Goal: Task Accomplishment & Management: Complete application form

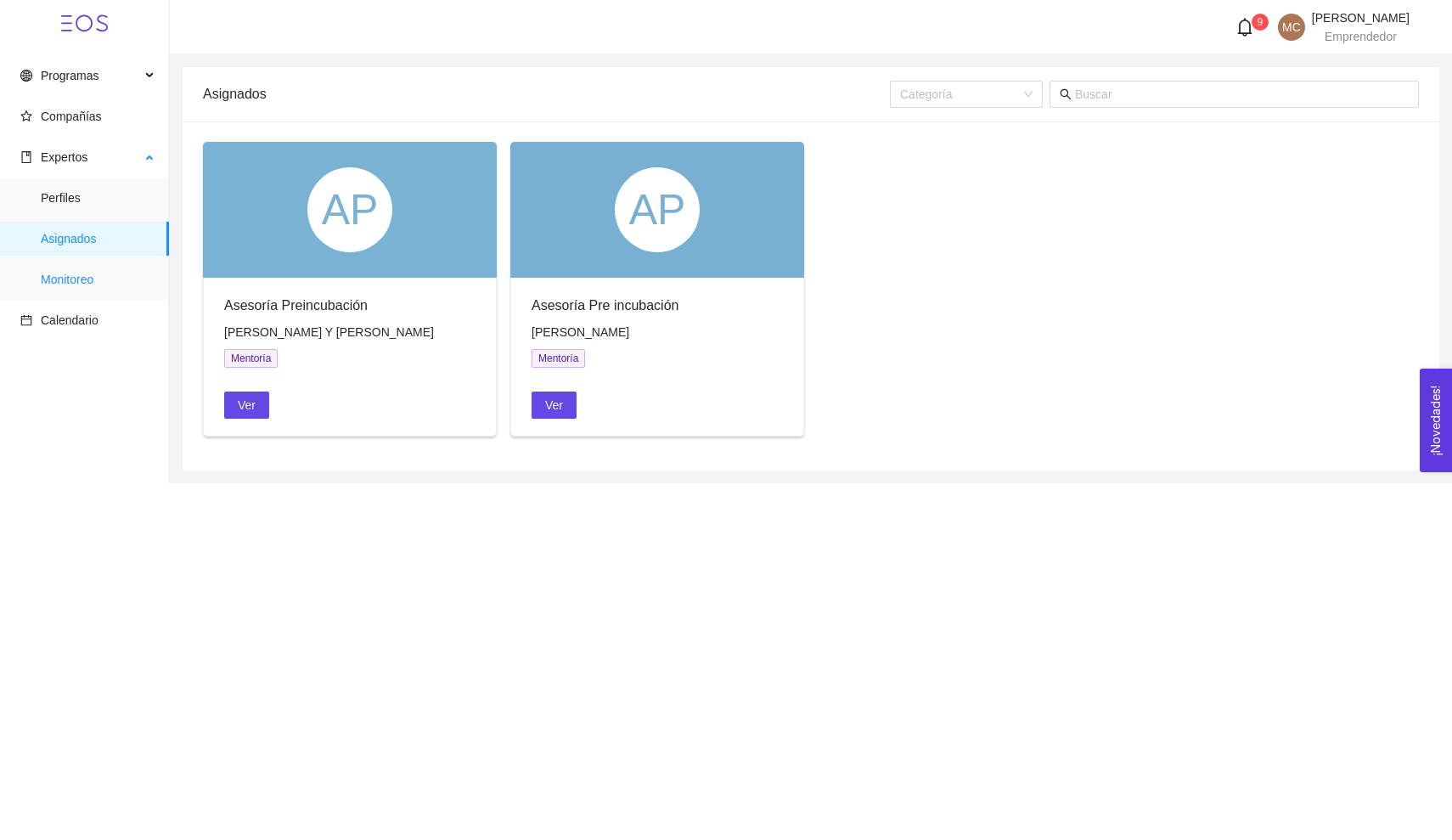
click at [96, 276] on span "Monitoreo" at bounding box center [98, 279] width 114 height 34
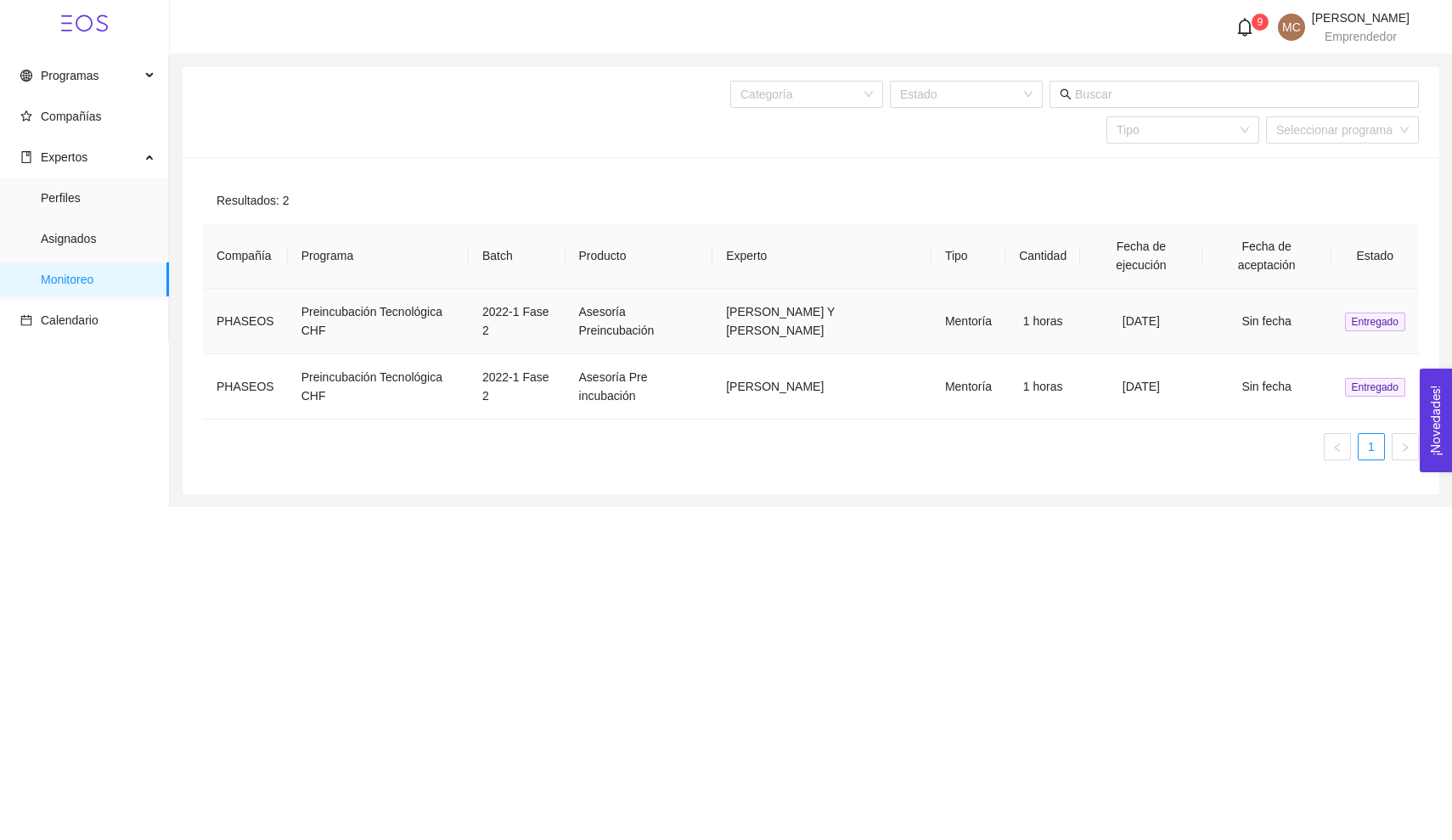
click at [1366, 318] on span "Entregado" at bounding box center [1375, 321] width 60 height 19
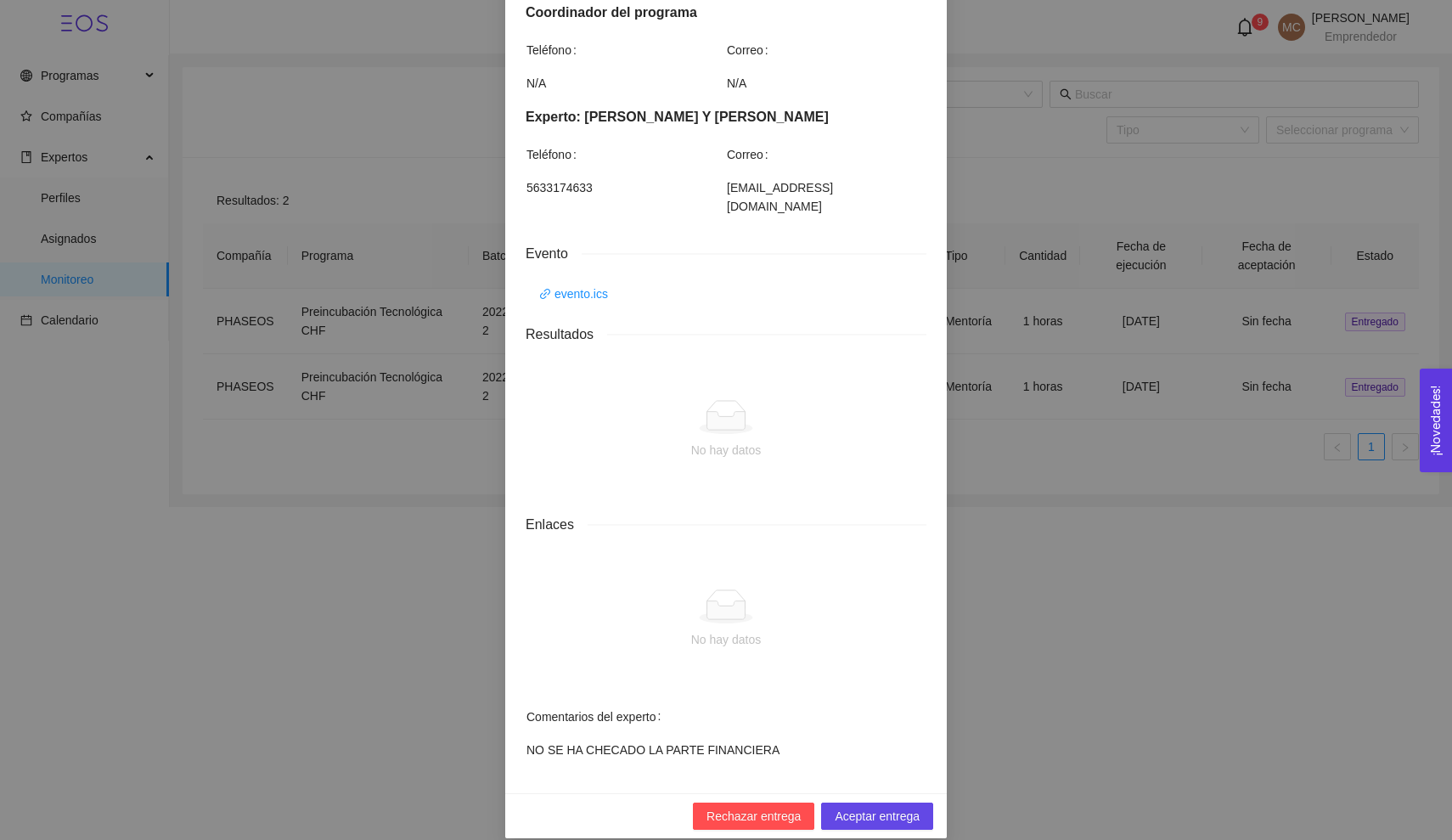
scroll to position [394, 0]
click at [859, 807] on span "Aceptar entrega" at bounding box center [877, 816] width 85 height 19
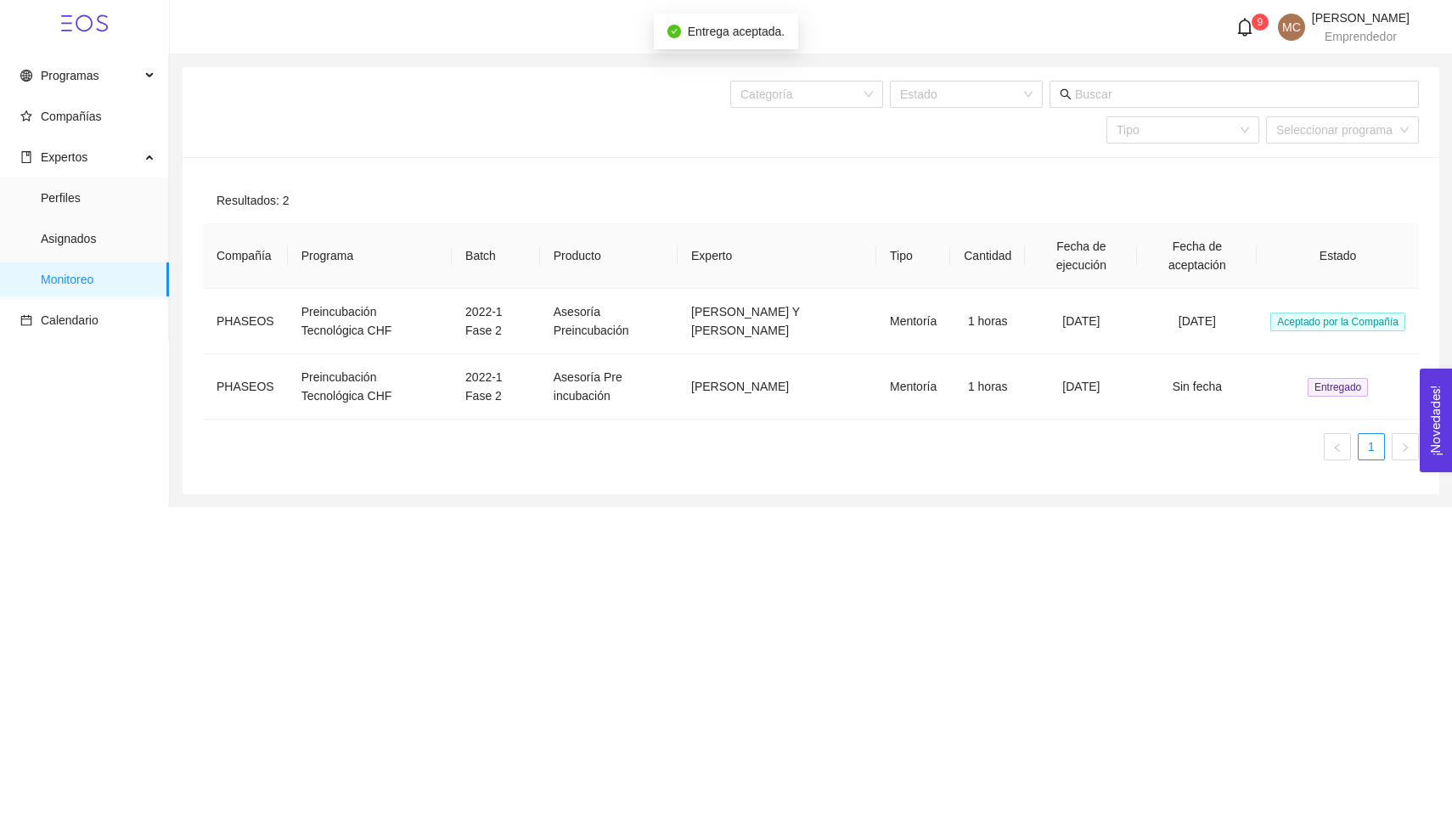
scroll to position [309, 0]
click at [1350, 382] on span "Entregado" at bounding box center [1338, 387] width 60 height 19
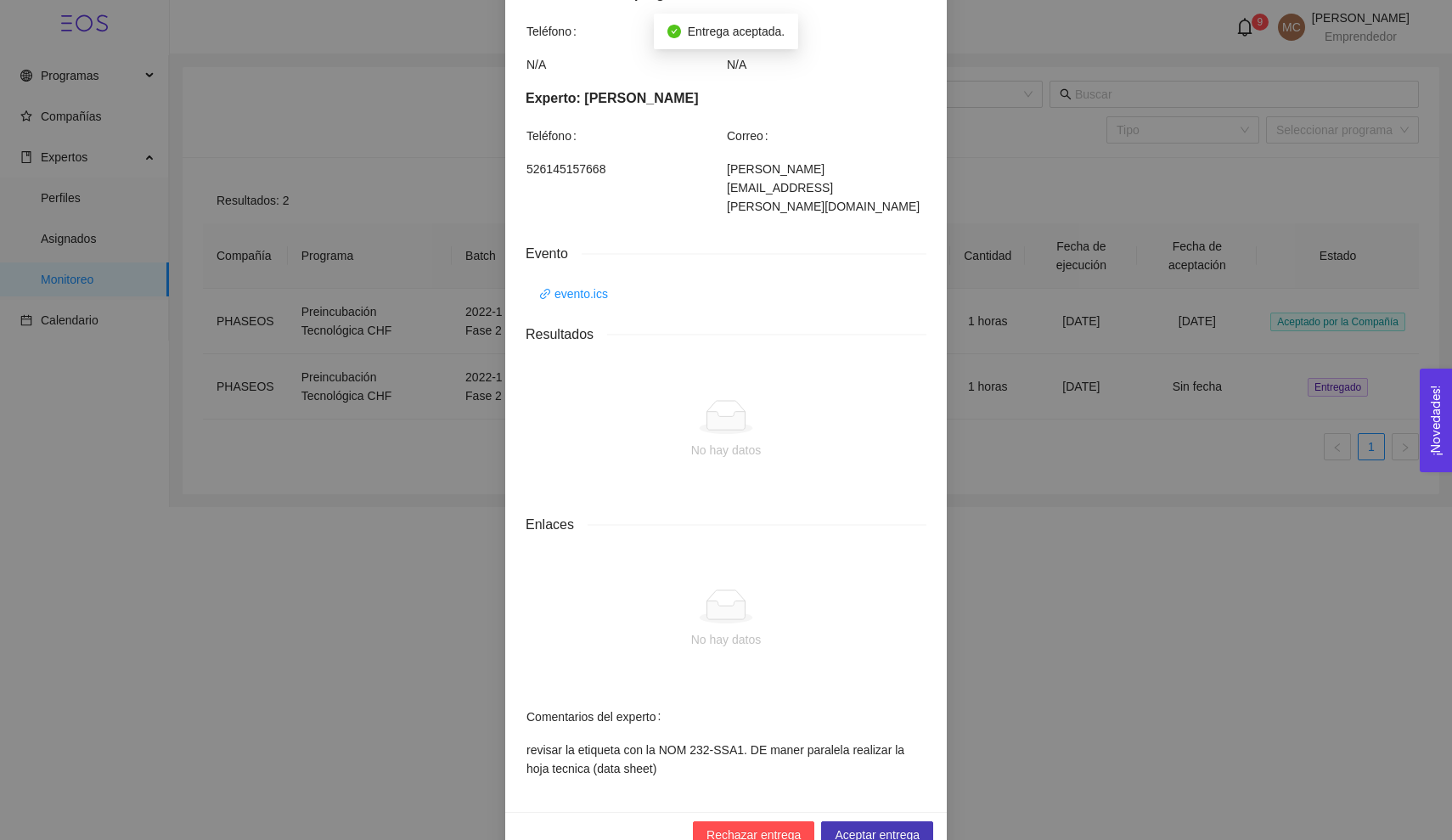
scroll to position [412, 0]
click at [873, 826] on span "Aceptar entrega" at bounding box center [877, 835] width 85 height 19
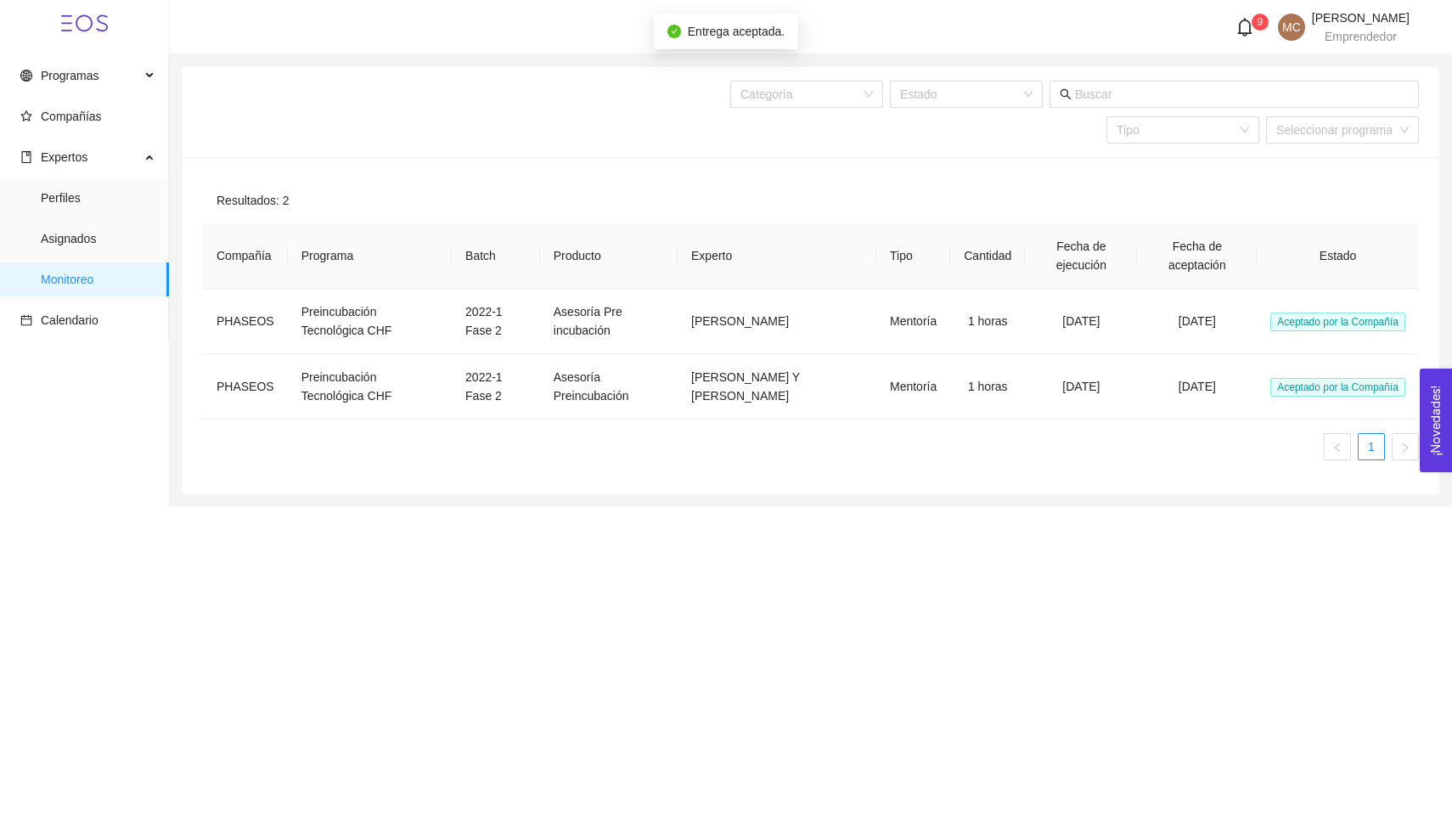
scroll to position [327, 0]
click at [74, 241] on span "Asignados" at bounding box center [98, 239] width 114 height 34
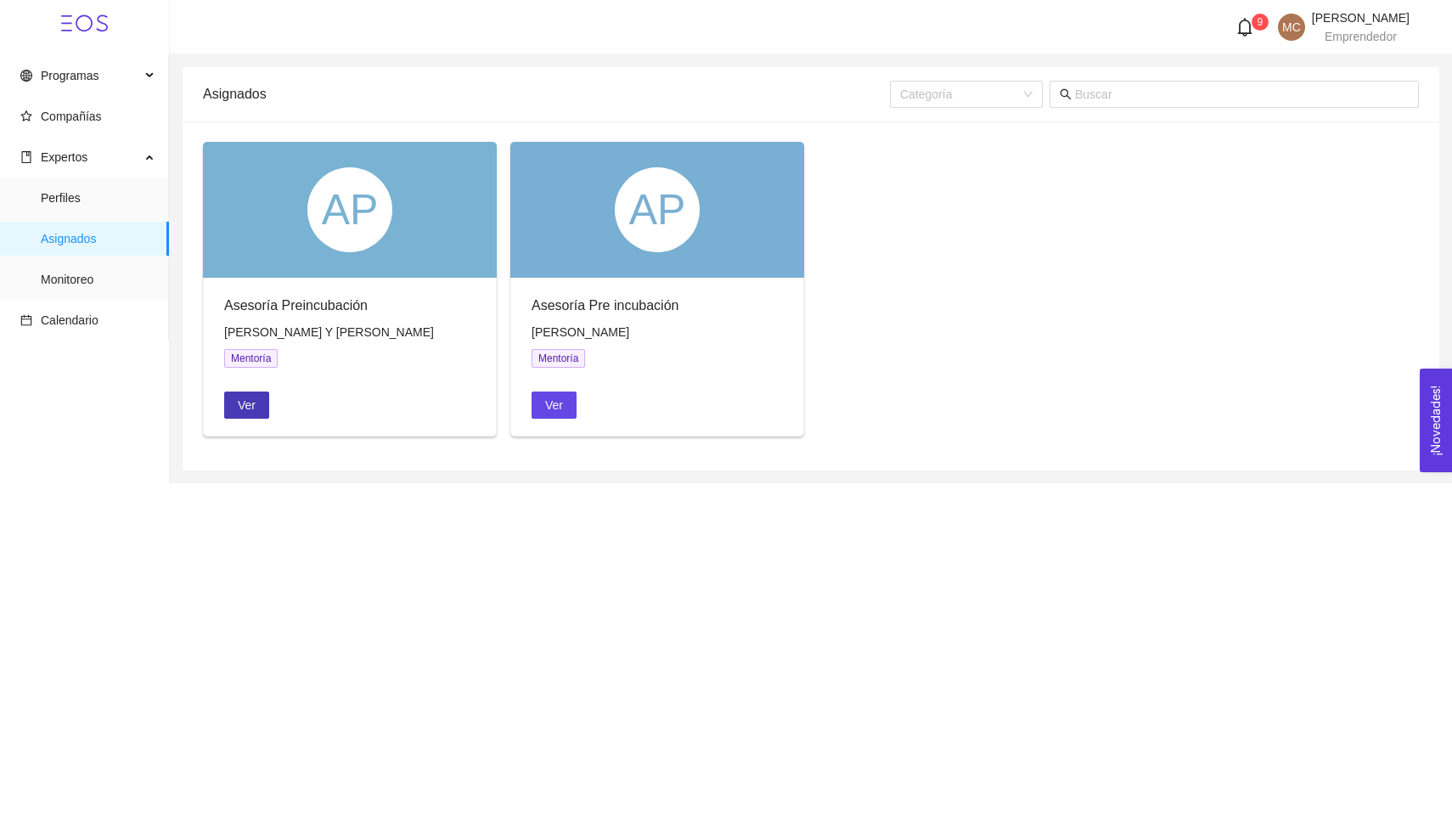
click at [252, 405] on span "Ver" at bounding box center [247, 404] width 18 height 19
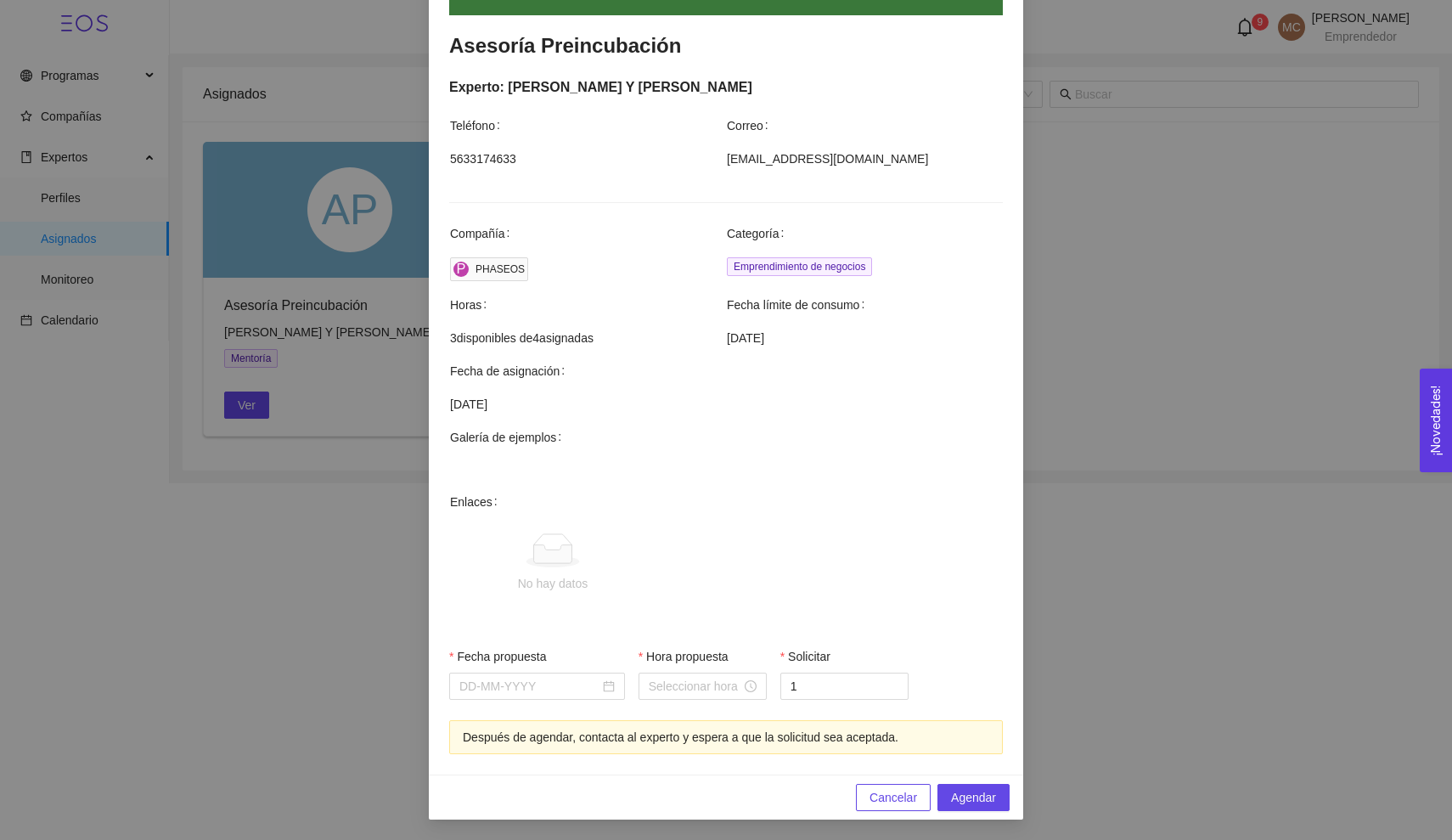
scroll to position [306, 0]
click at [502, 682] on input "Fecha propuesta" at bounding box center [530, 687] width 140 height 19
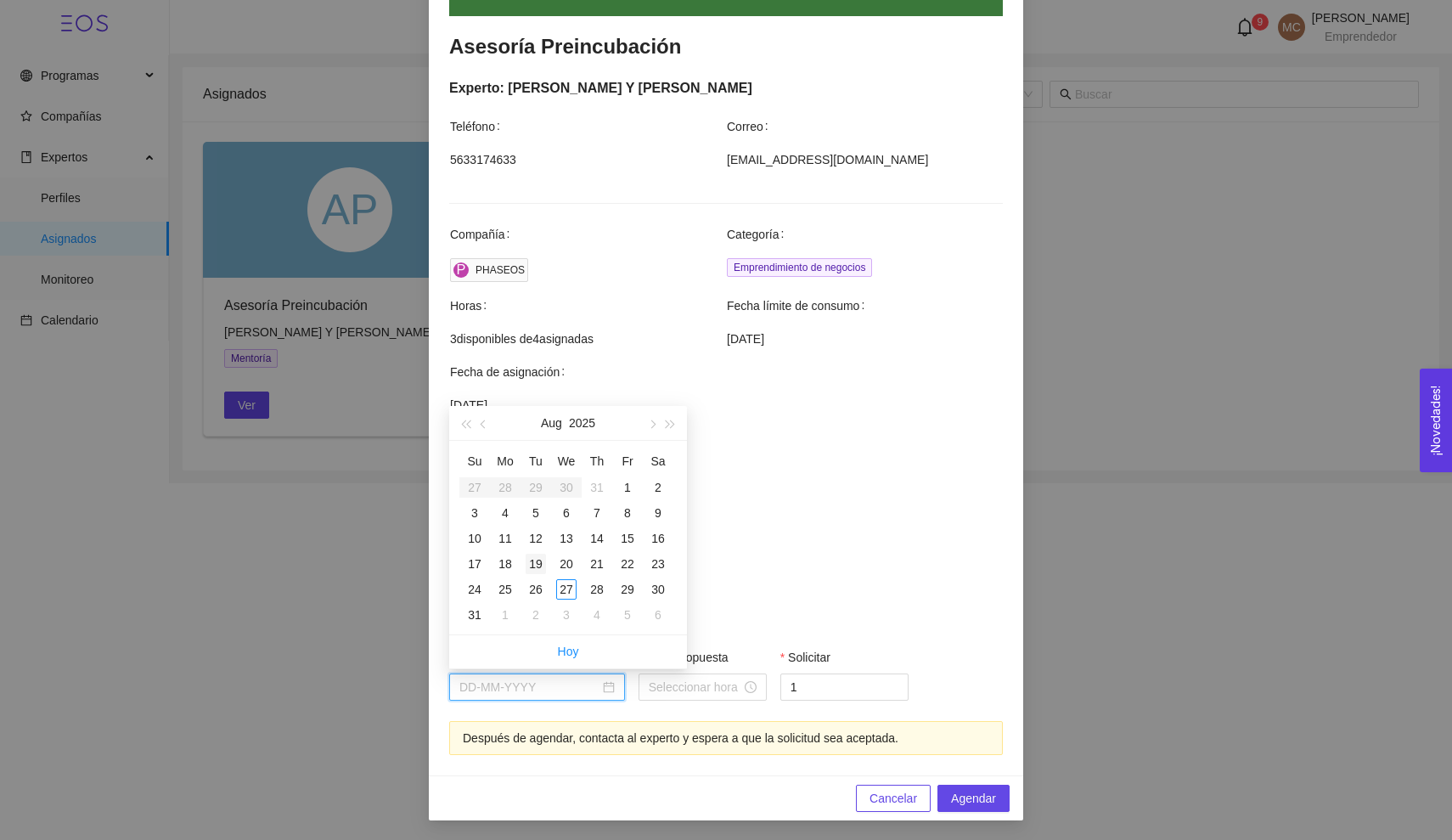
type input "August 19, 2025"
type input "August 21, 2025"
type input "August 28, 2025"
type input "August 21, 2025"
type input "[DATE]"
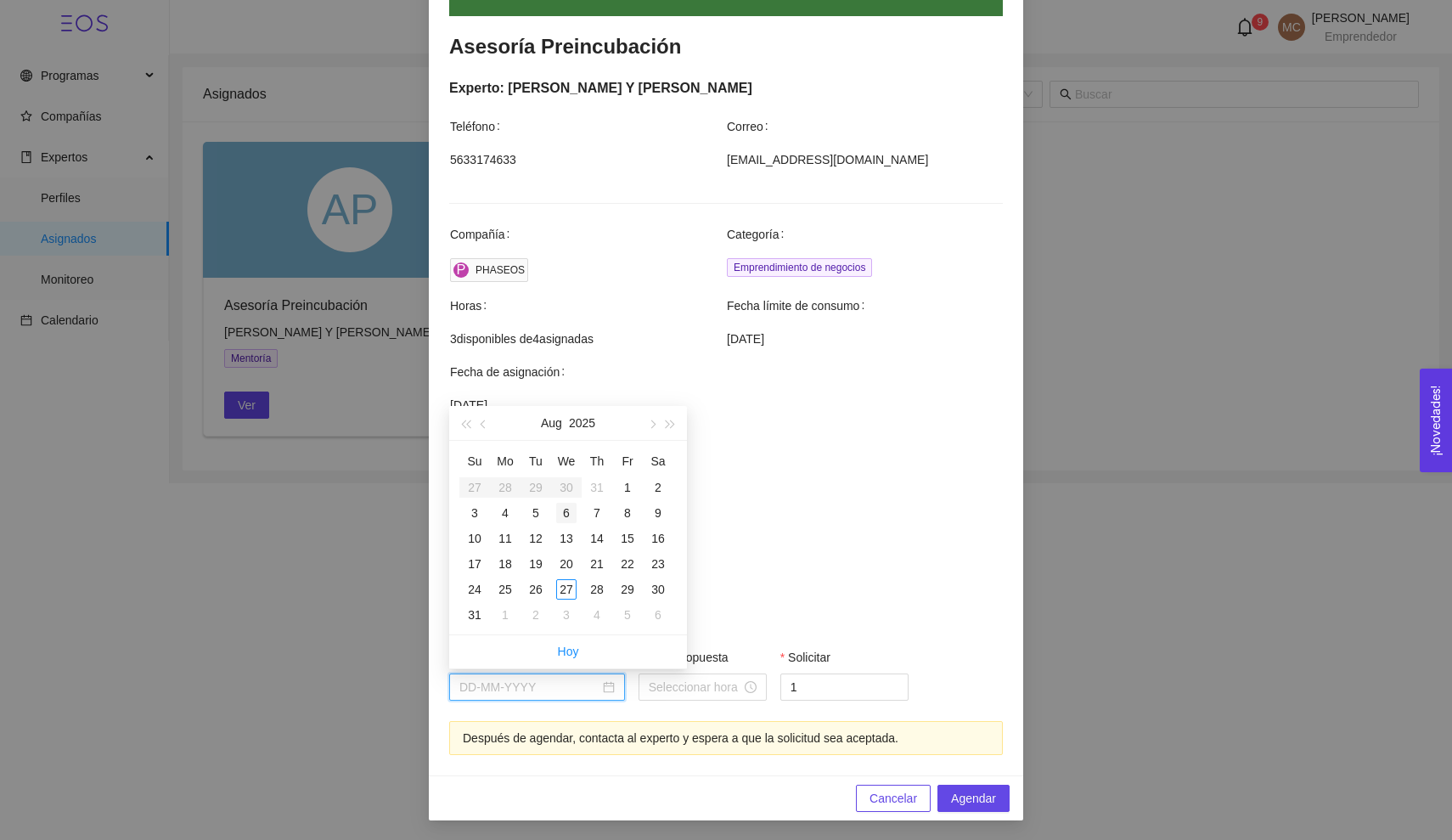
type input "August 6, 2025"
type input "[DATE]"
type input "August 7, 2025"
type input "August 1, 2025"
type input "August 7, 2025"
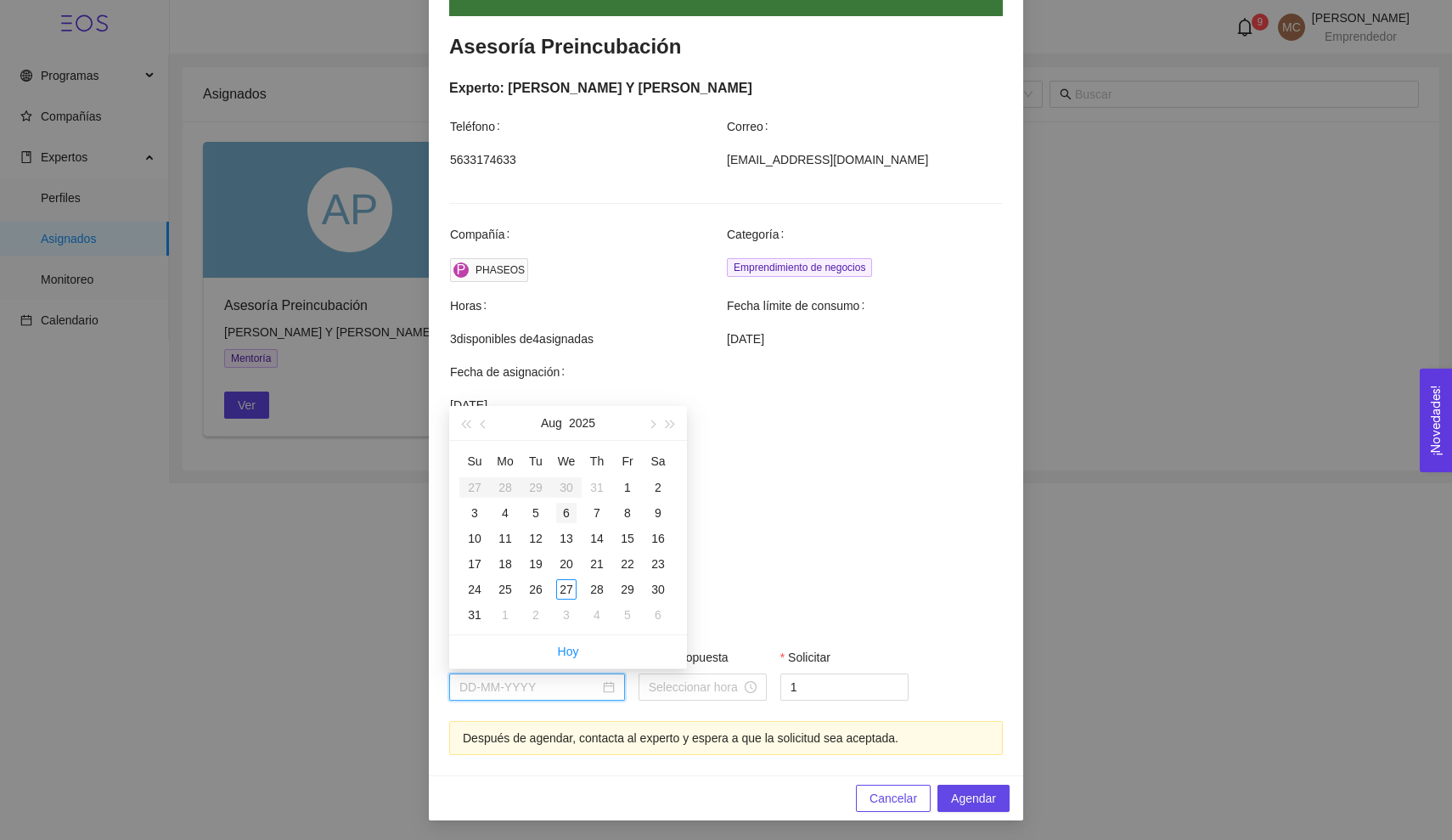
type input "August 6, 2025"
type input "[DATE]"
type input "August 15, 2025"
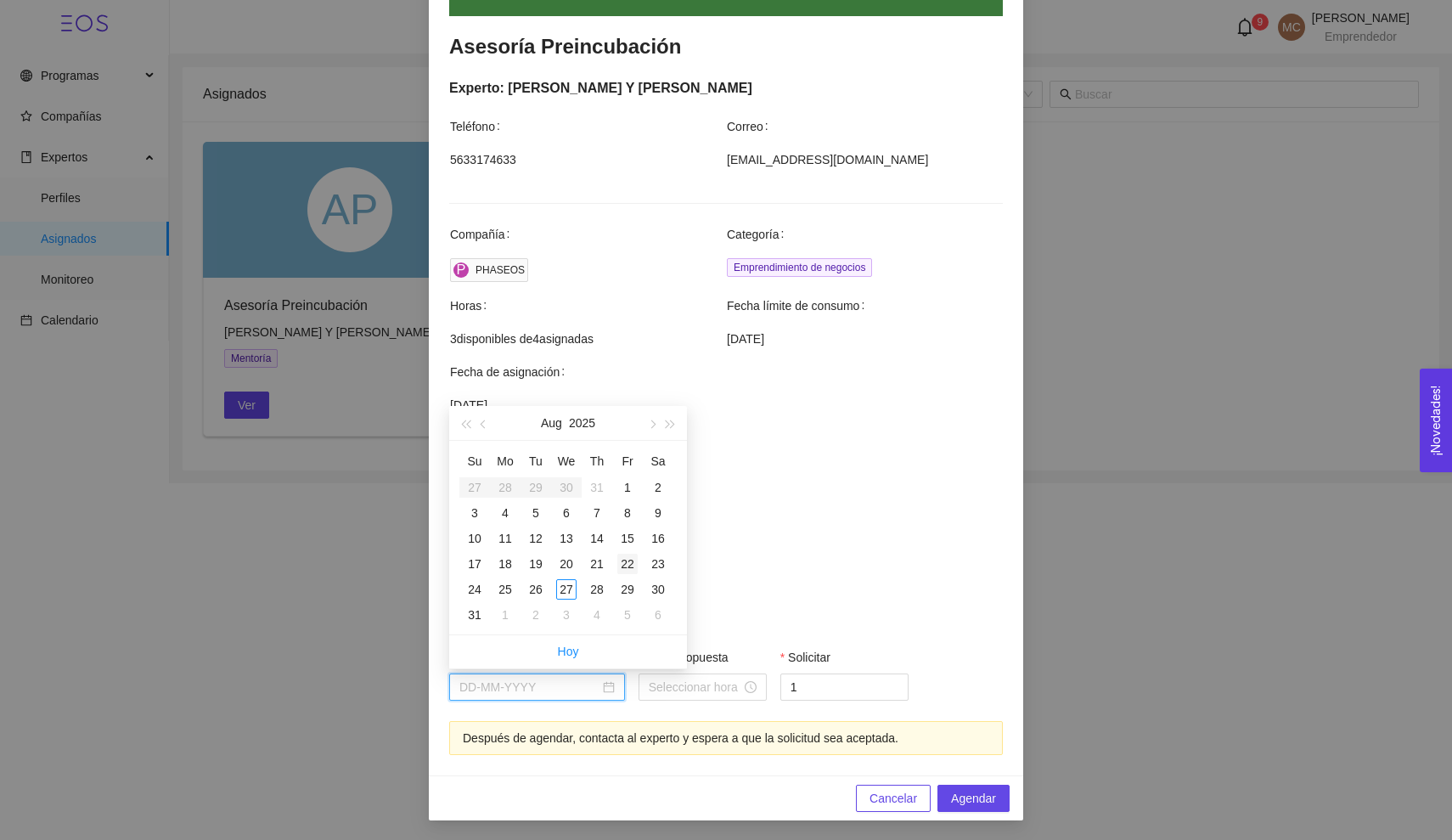
type input "August 16, 2025"
type input "August 22, 2025"
type input "August 28, 2025"
type input "August 22, 2025"
type input "August 23, 2025"
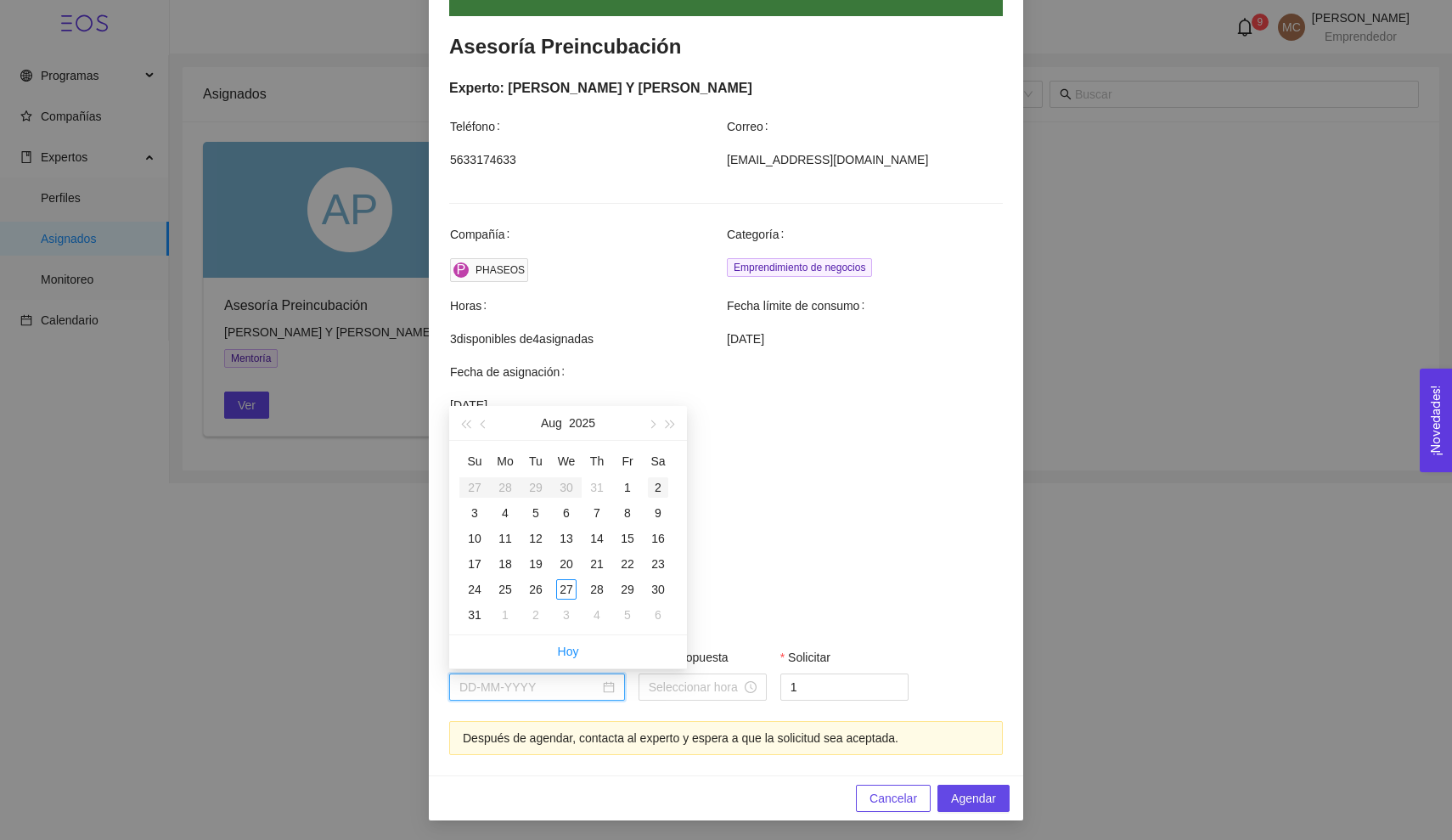
type input "August 16, 2025"
type input "August 9, 2025"
type input "August 2, 2025"
type input "August 1, 2025"
click at [655, 428] on button "button" at bounding box center [651, 422] width 19 height 34
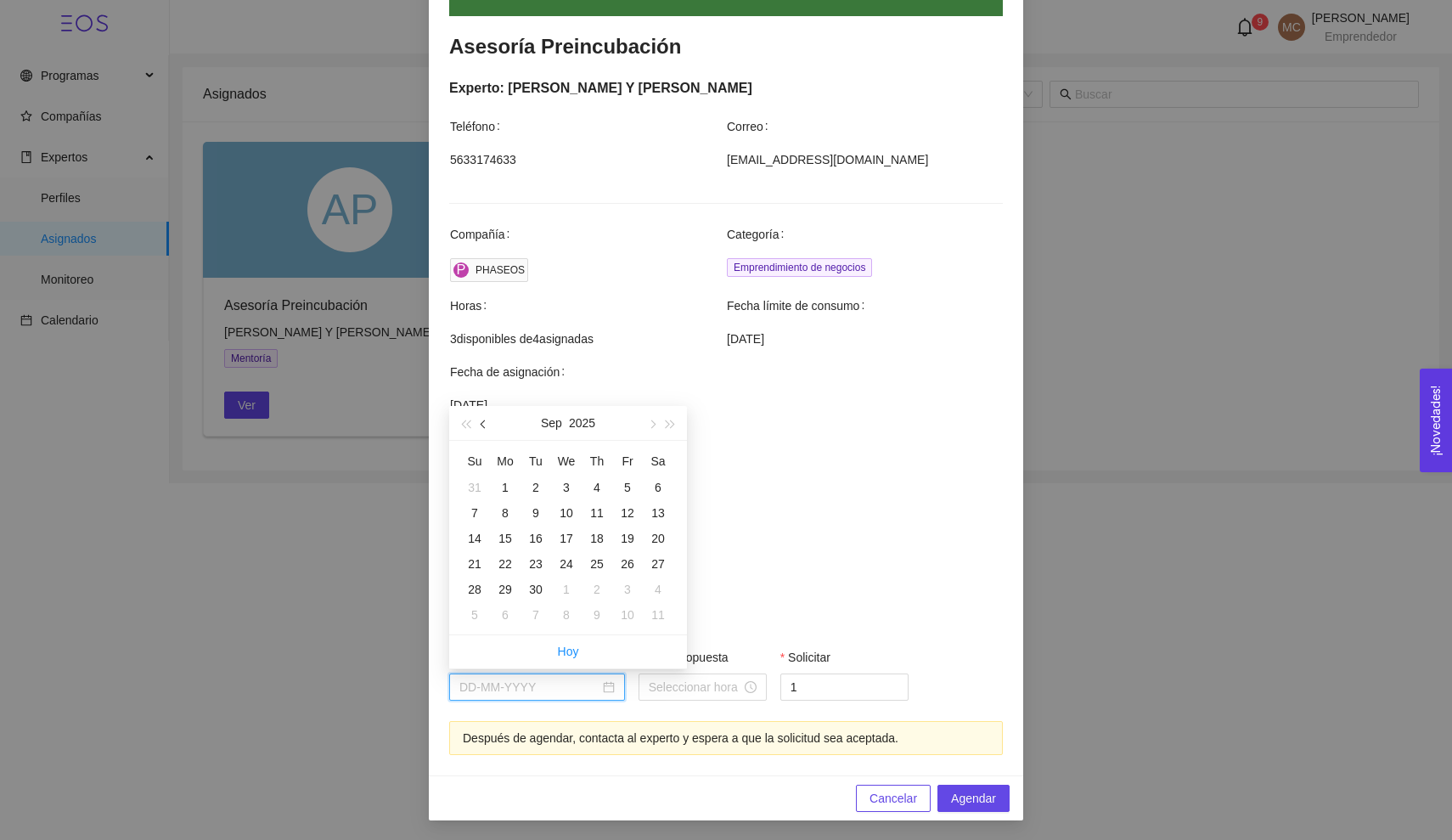
click at [488, 428] on button "button" at bounding box center [483, 422] width 19 height 34
type input "August 5, 2025"
type input "[DATE]"
type input "August 19, 2025"
type input "August 27, 2025"
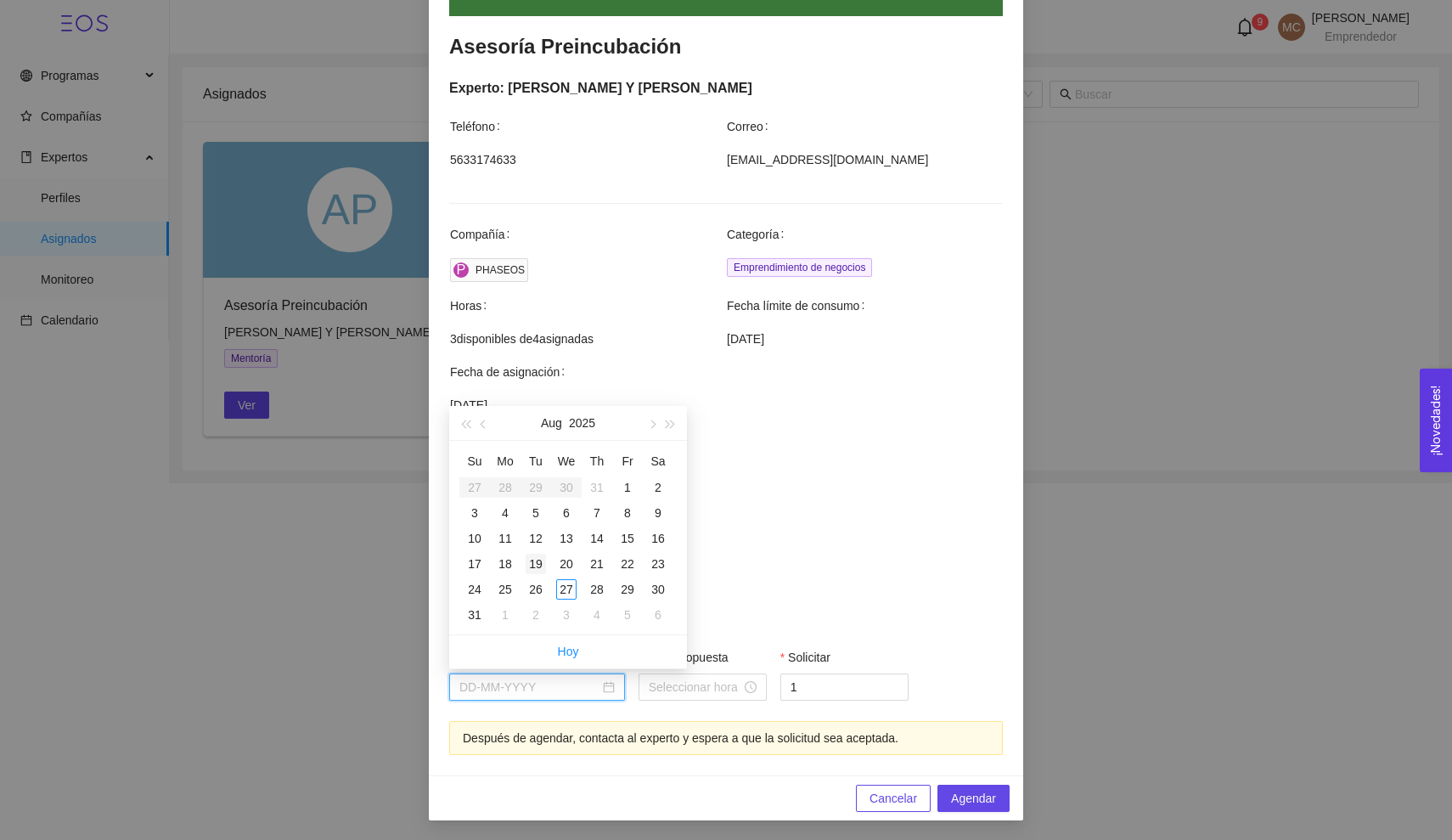
type input "August 19, 2025"
type input "[DATE]"
type input "August 27, 2025"
type input "August 19, 2025"
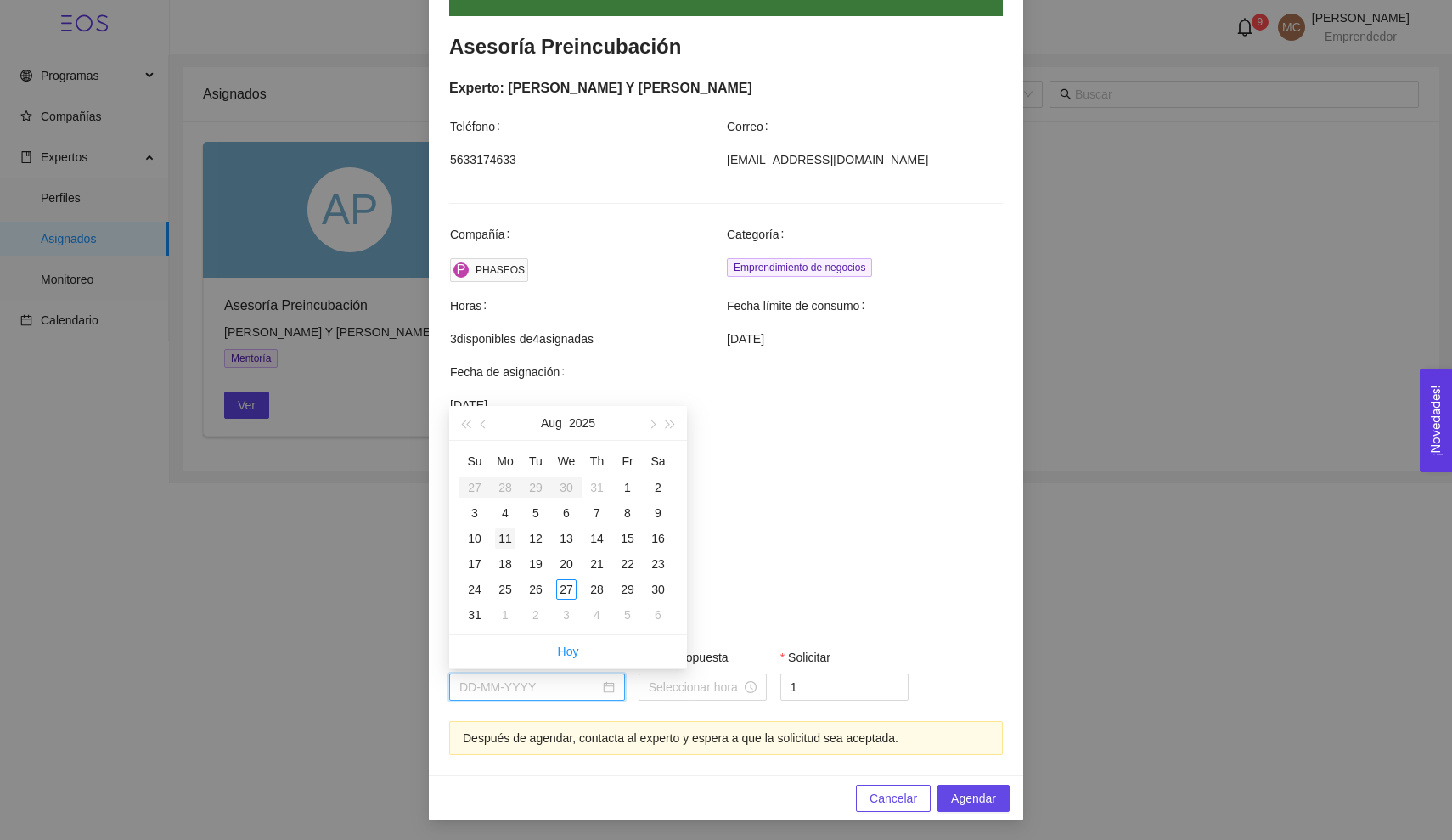
type input "August 18, 2025"
type input "[DATE]"
type input "August 18, 2025"
type input "[DATE]"
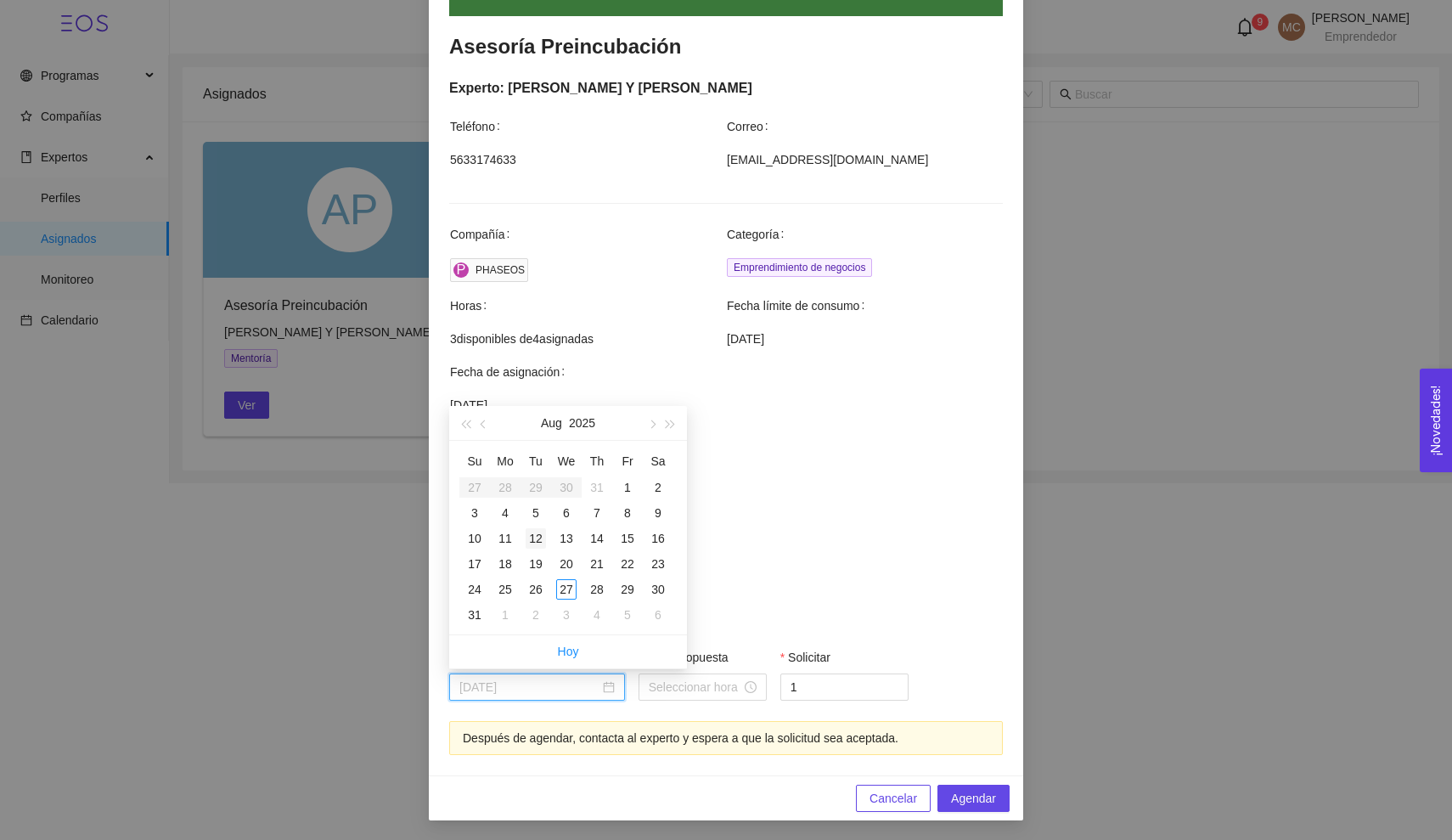
click at [536, 538] on div "12" at bounding box center [535, 538] width 20 height 20
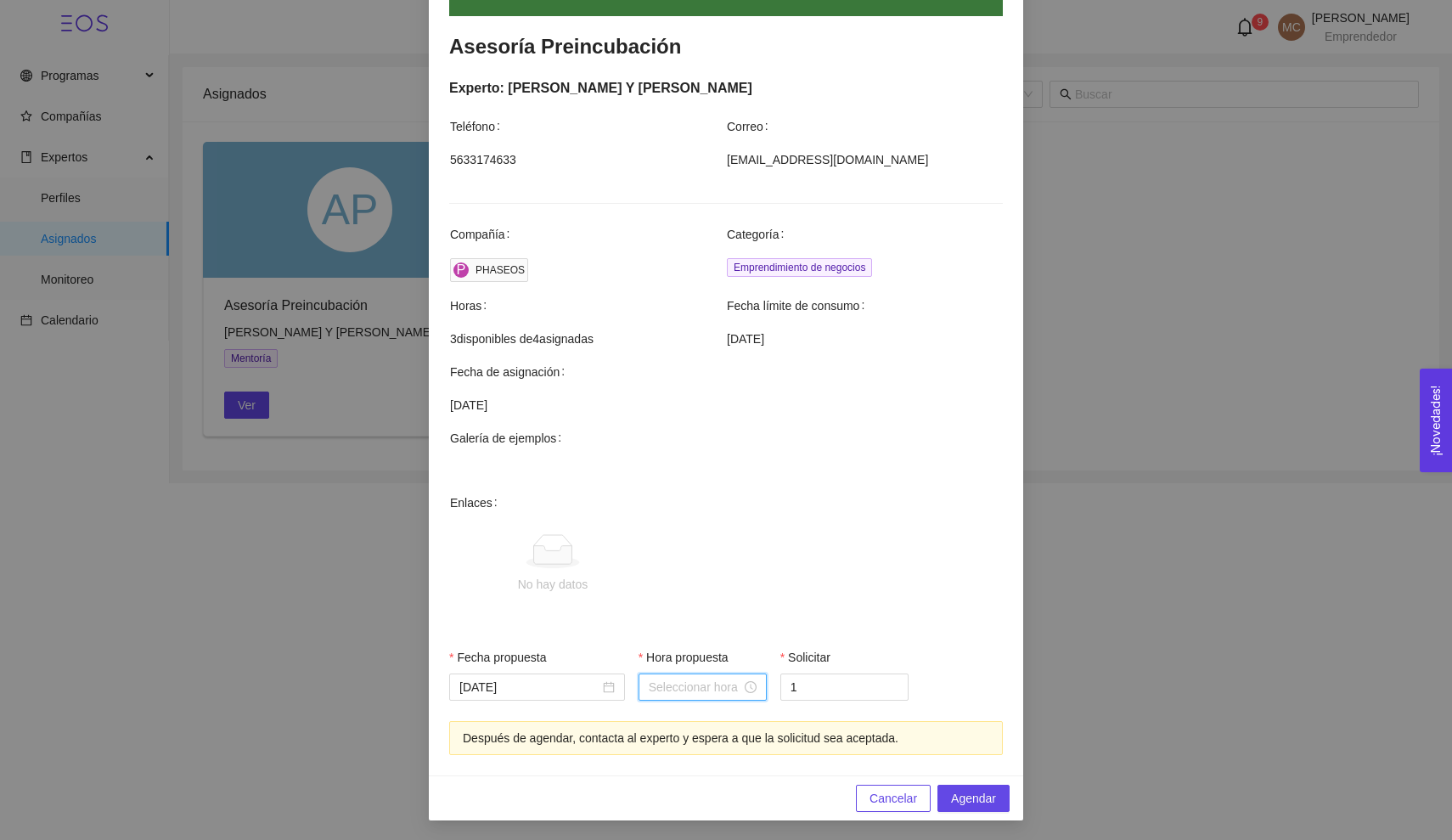
click at [703, 690] on input "Hora propuesta" at bounding box center [695, 687] width 92 height 19
click at [661, 538] on div "10" at bounding box center [663, 538] width 48 height 24
type input "10:00:00"
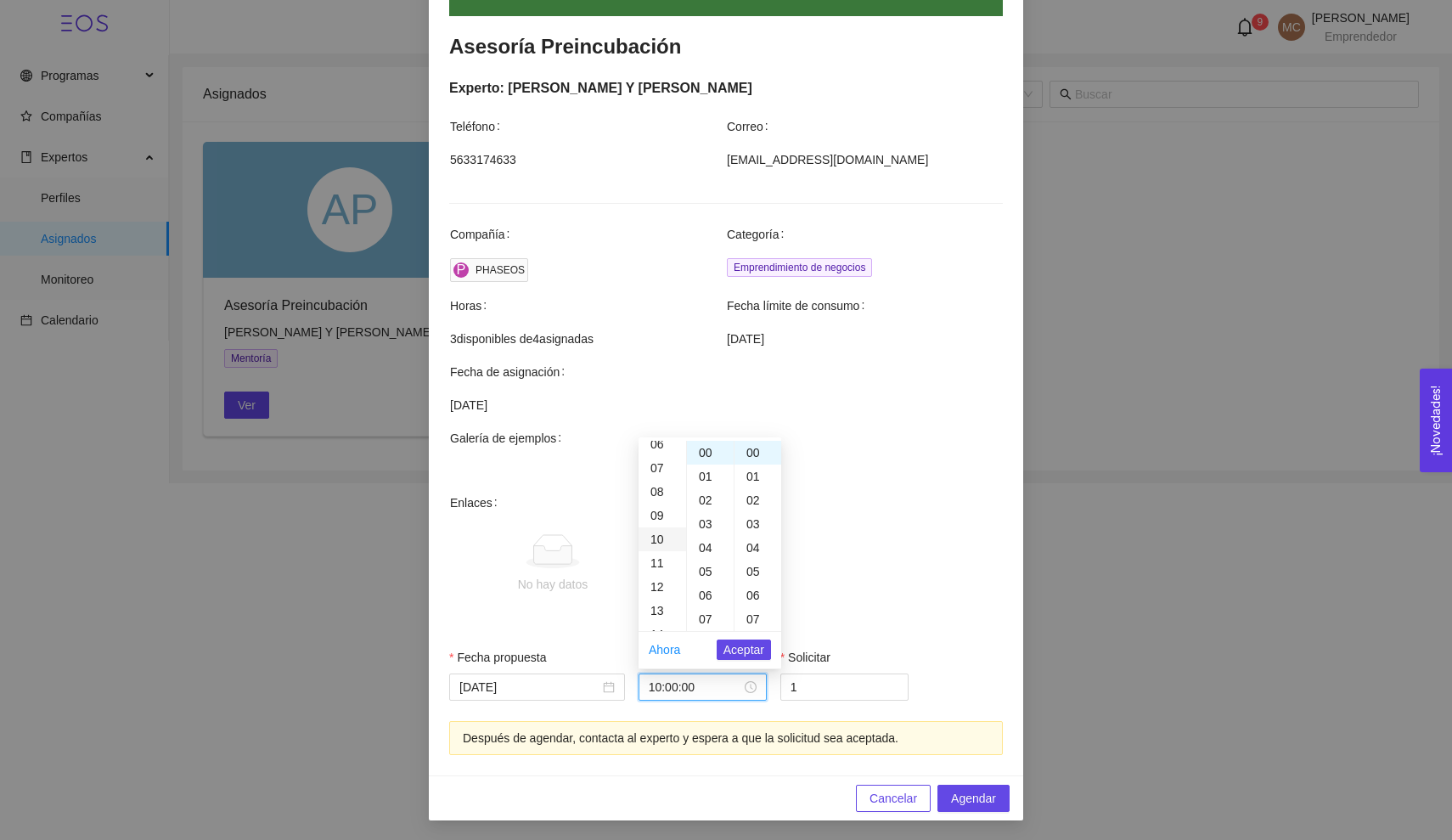
scroll to position [238, 0]
click at [726, 647] on span "Aceptar" at bounding box center [743, 649] width 41 height 19
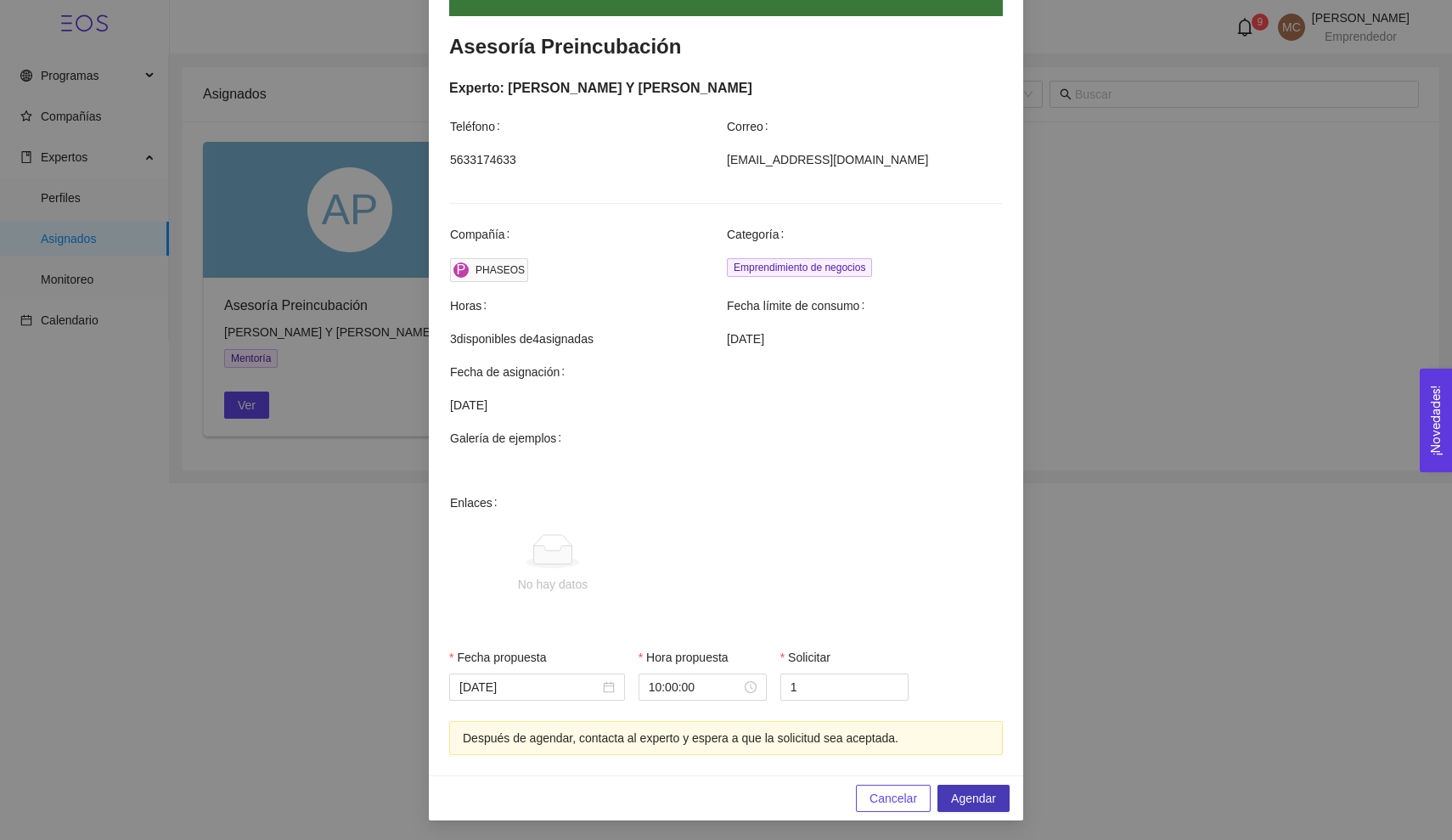
click at [951, 794] on span "Agendar" at bounding box center [973, 797] width 45 height 19
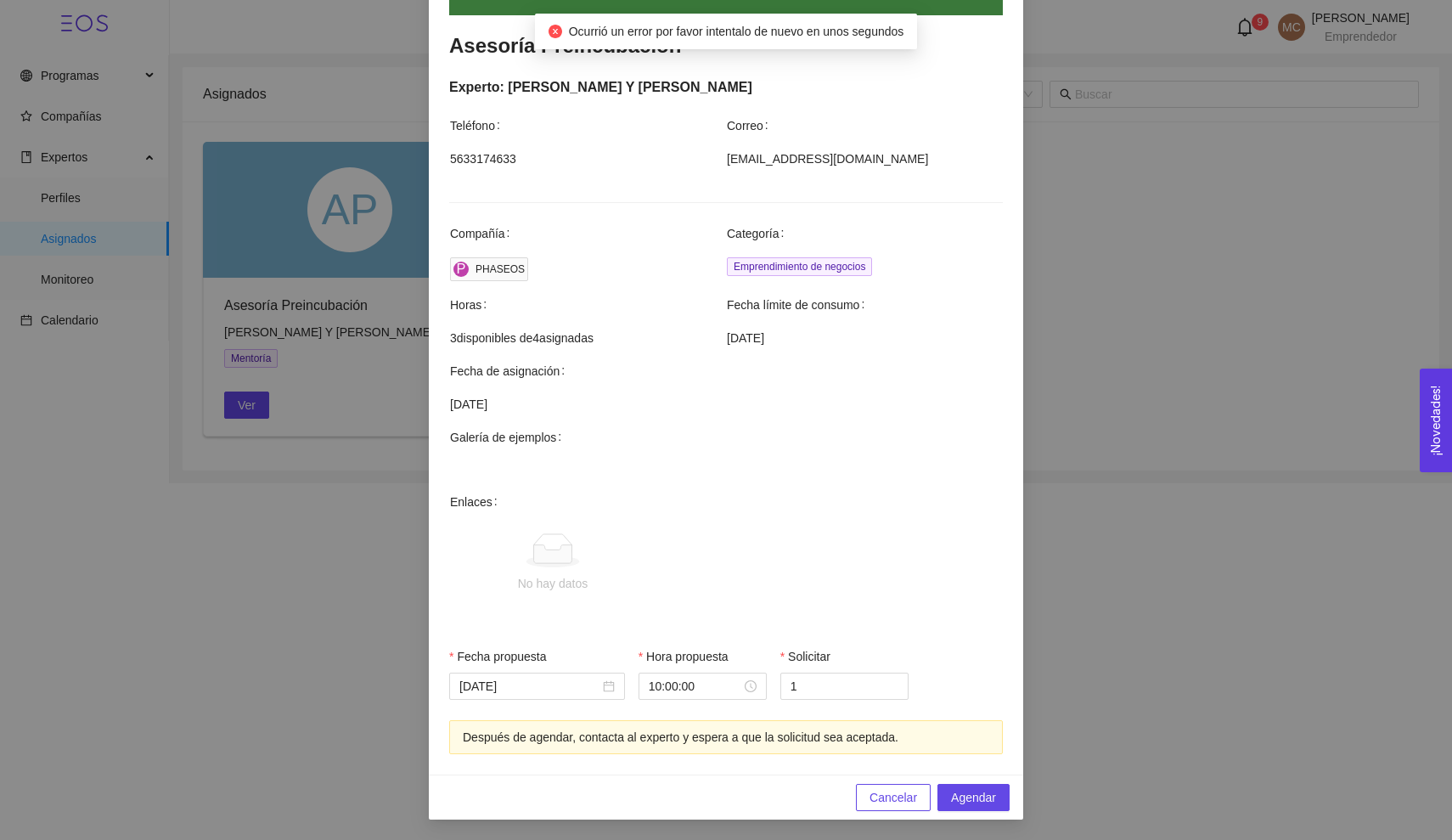
scroll to position [306, 0]
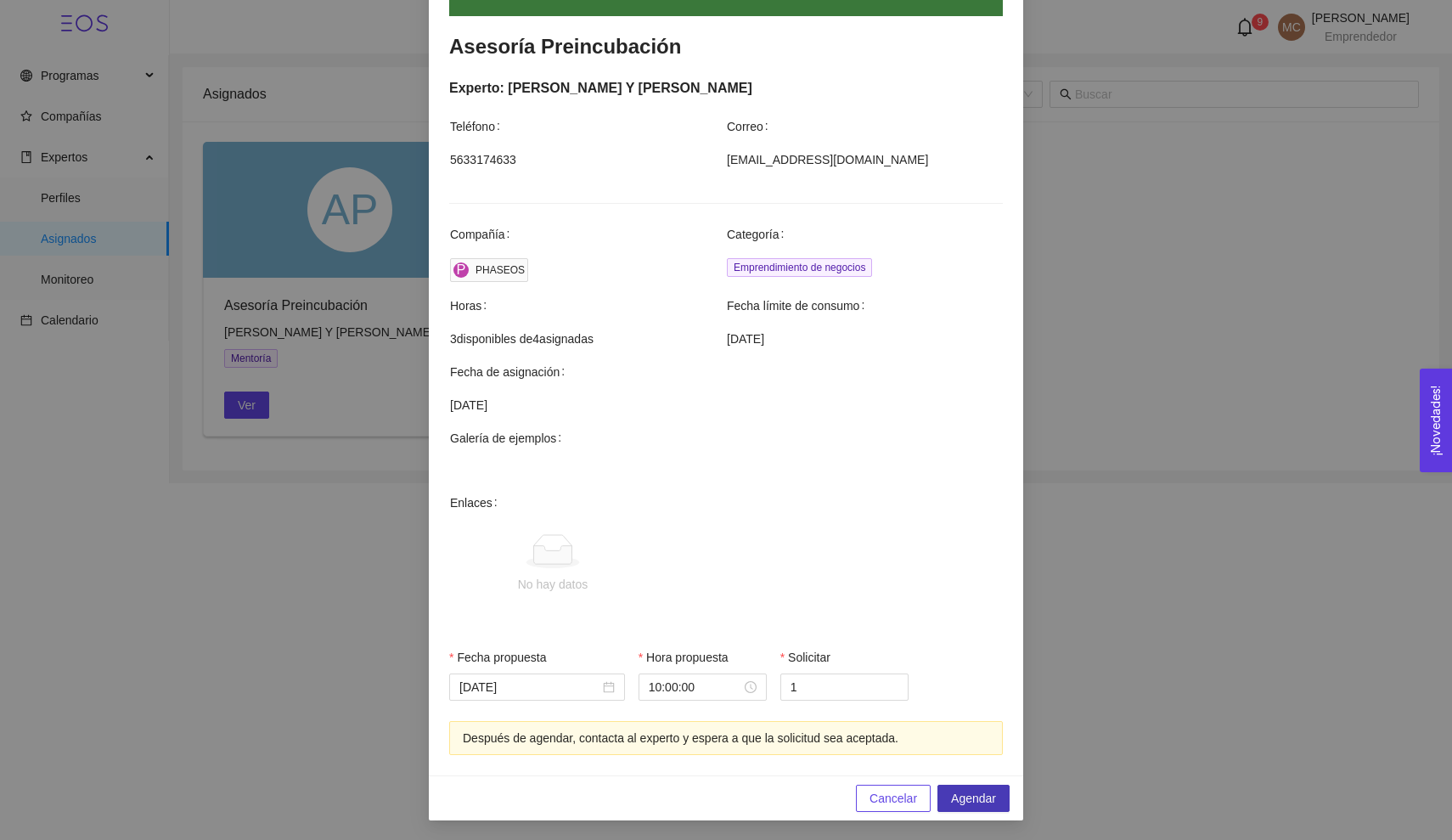
click at [971, 799] on span "Agendar" at bounding box center [973, 797] width 45 height 19
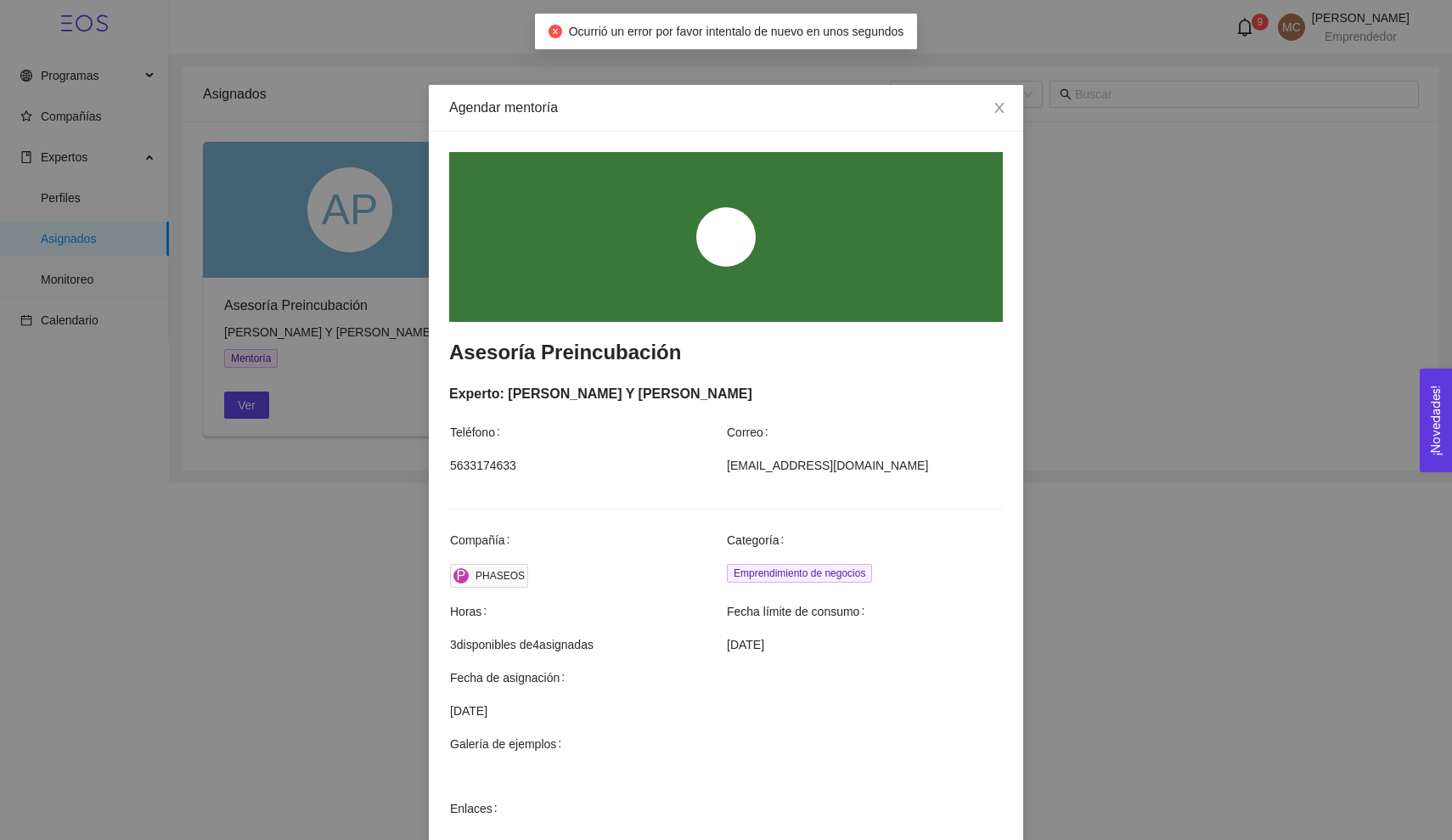
scroll to position [0, 0]
click at [995, 113] on icon "close" at bounding box center [999, 107] width 10 height 10
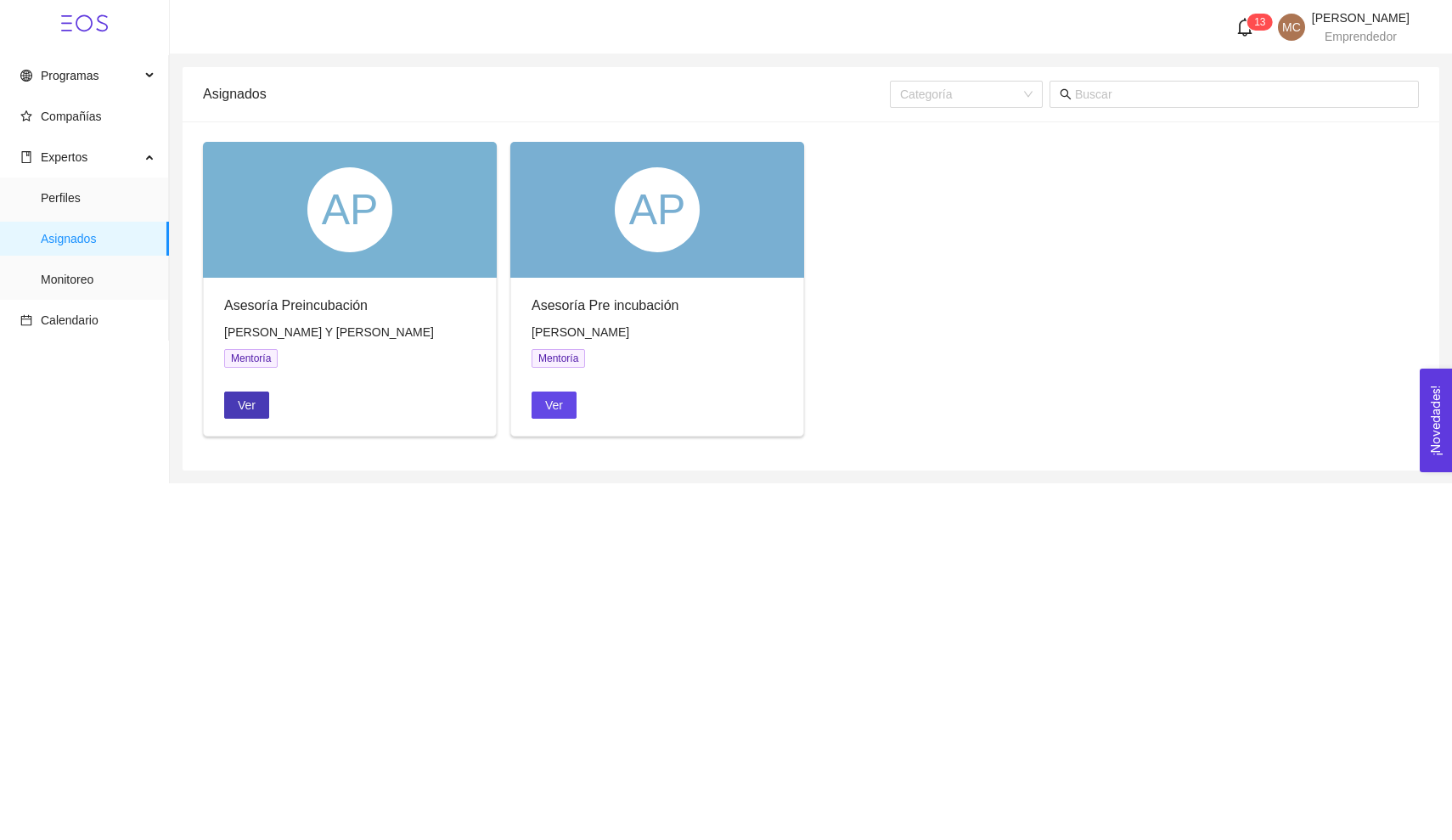
click at [241, 411] on span "Ver" at bounding box center [247, 404] width 18 height 19
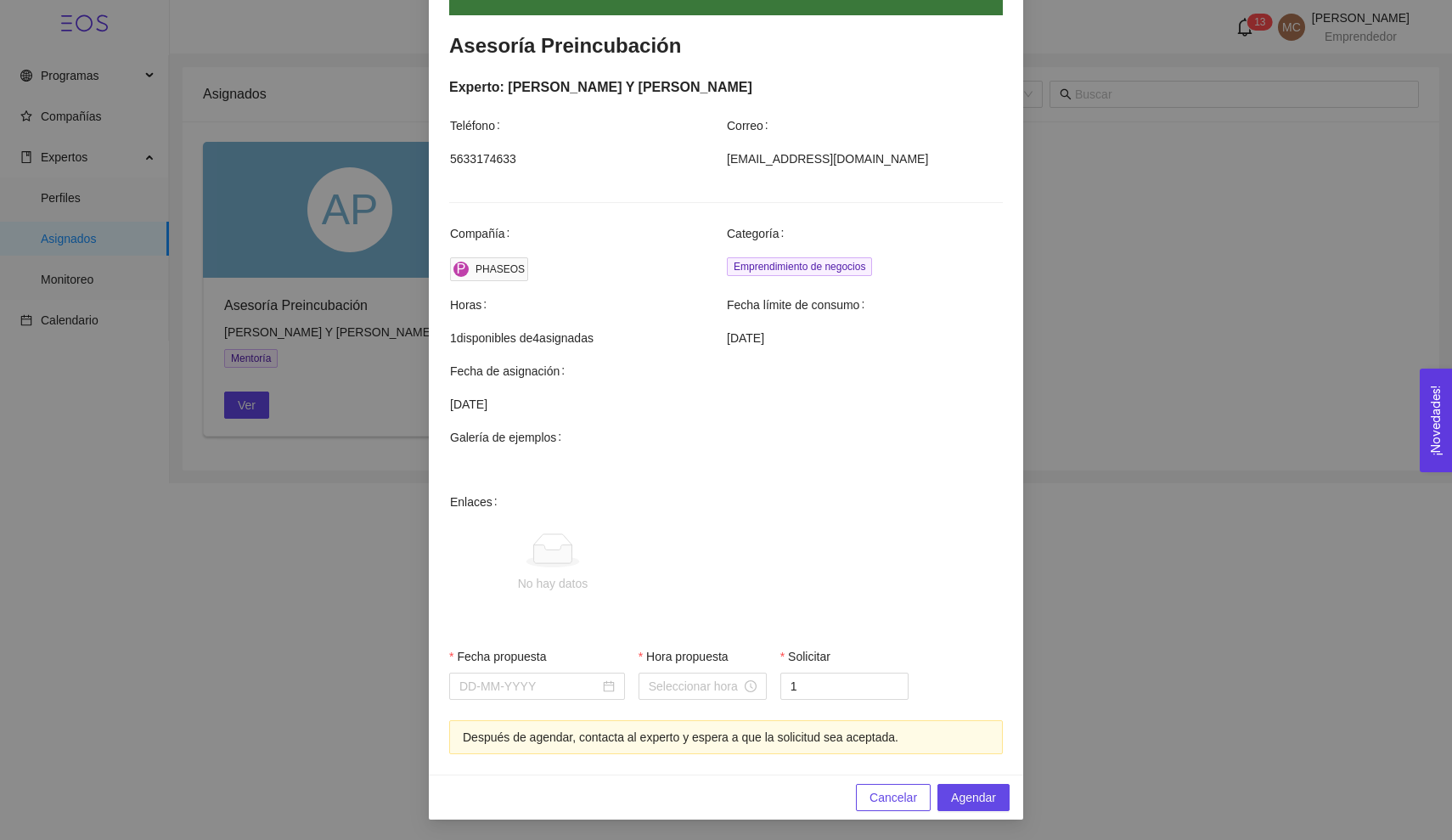
scroll to position [306, 0]
click at [533, 671] on div "Fecha propuesta" at bounding box center [537, 660] width 176 height 26
click at [529, 676] on div at bounding box center [537, 687] width 176 height 27
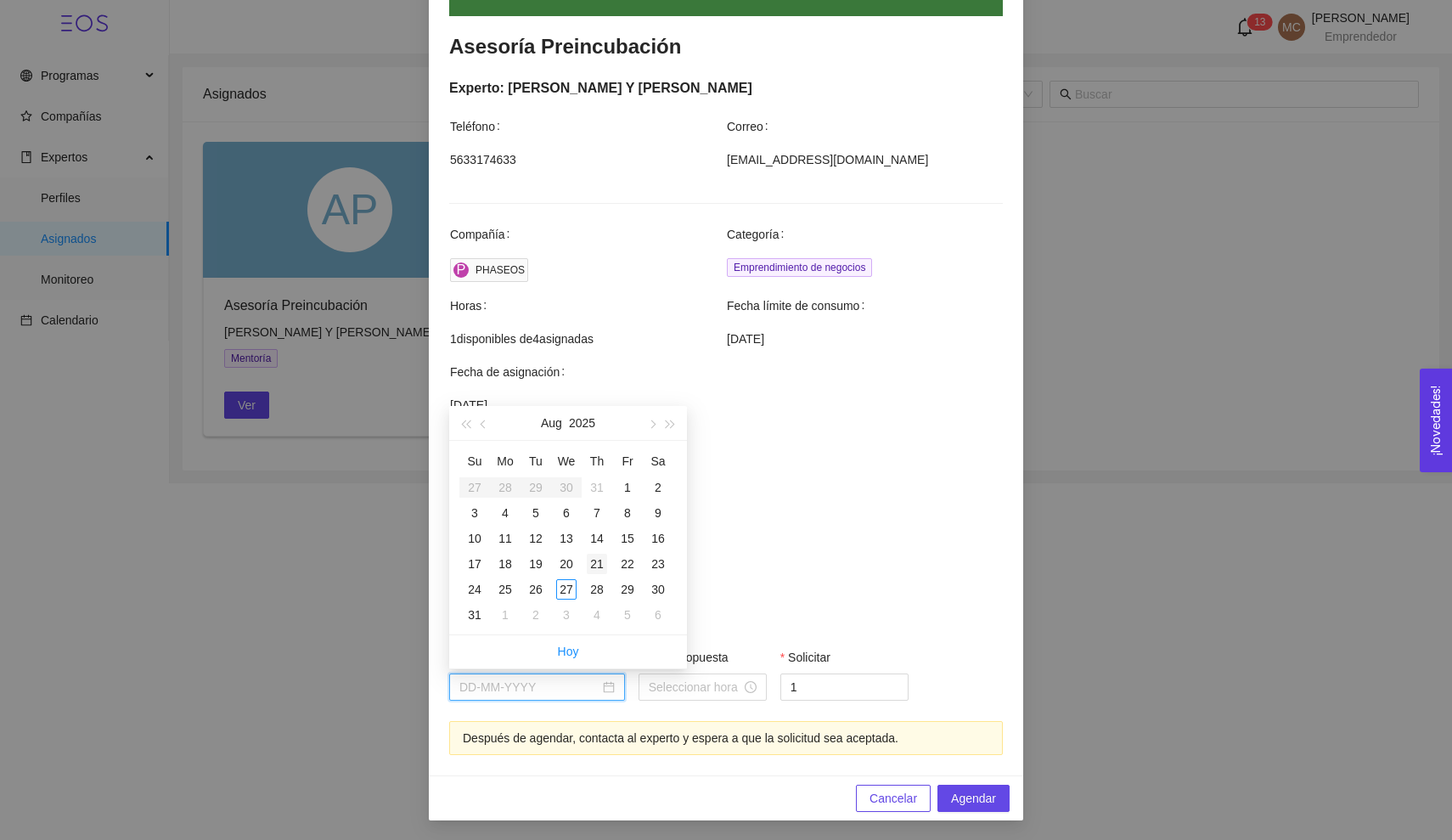
type input "[DATE]"
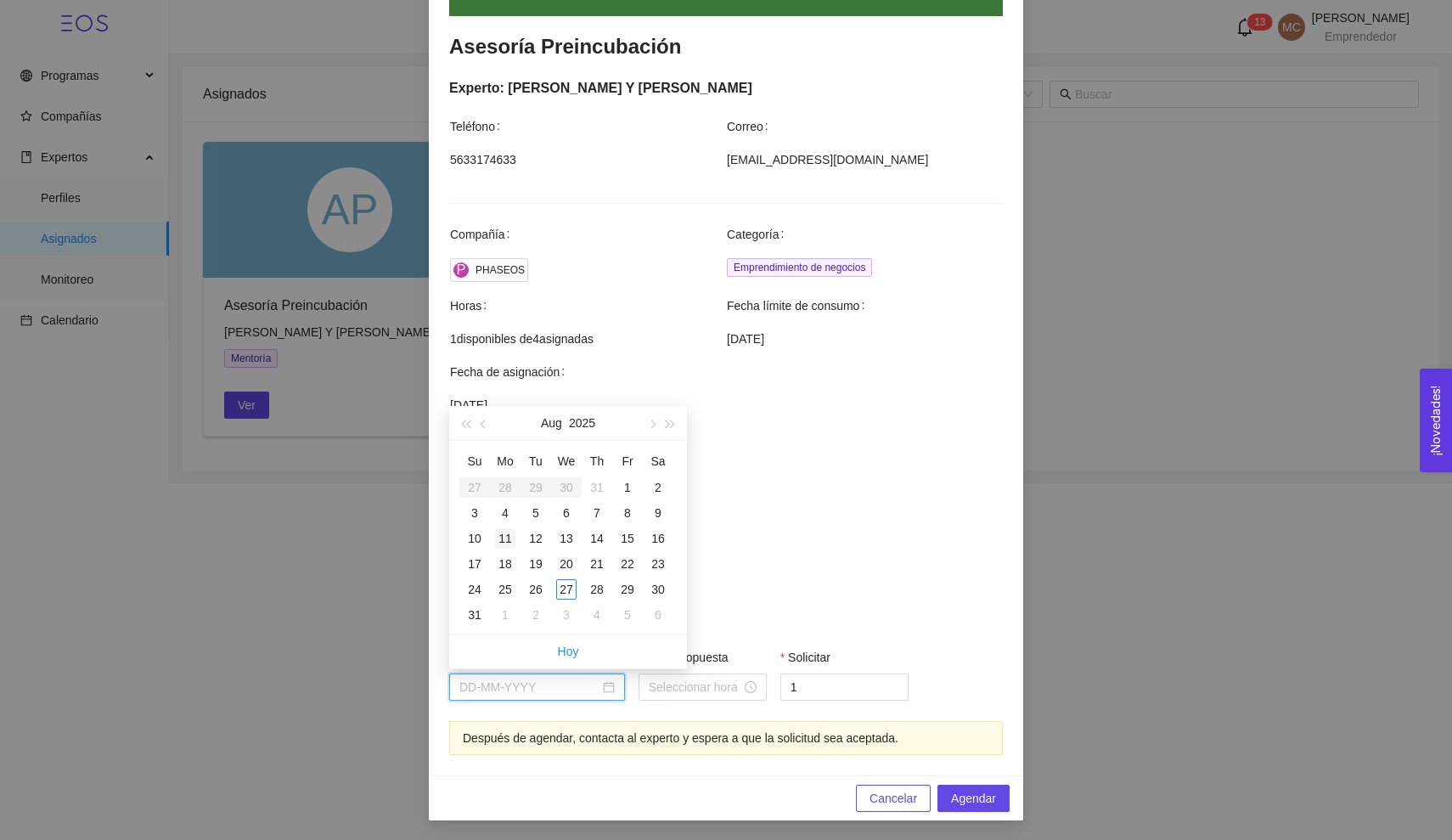
type input "[DATE]"
click at [532, 546] on div "12" at bounding box center [535, 538] width 20 height 20
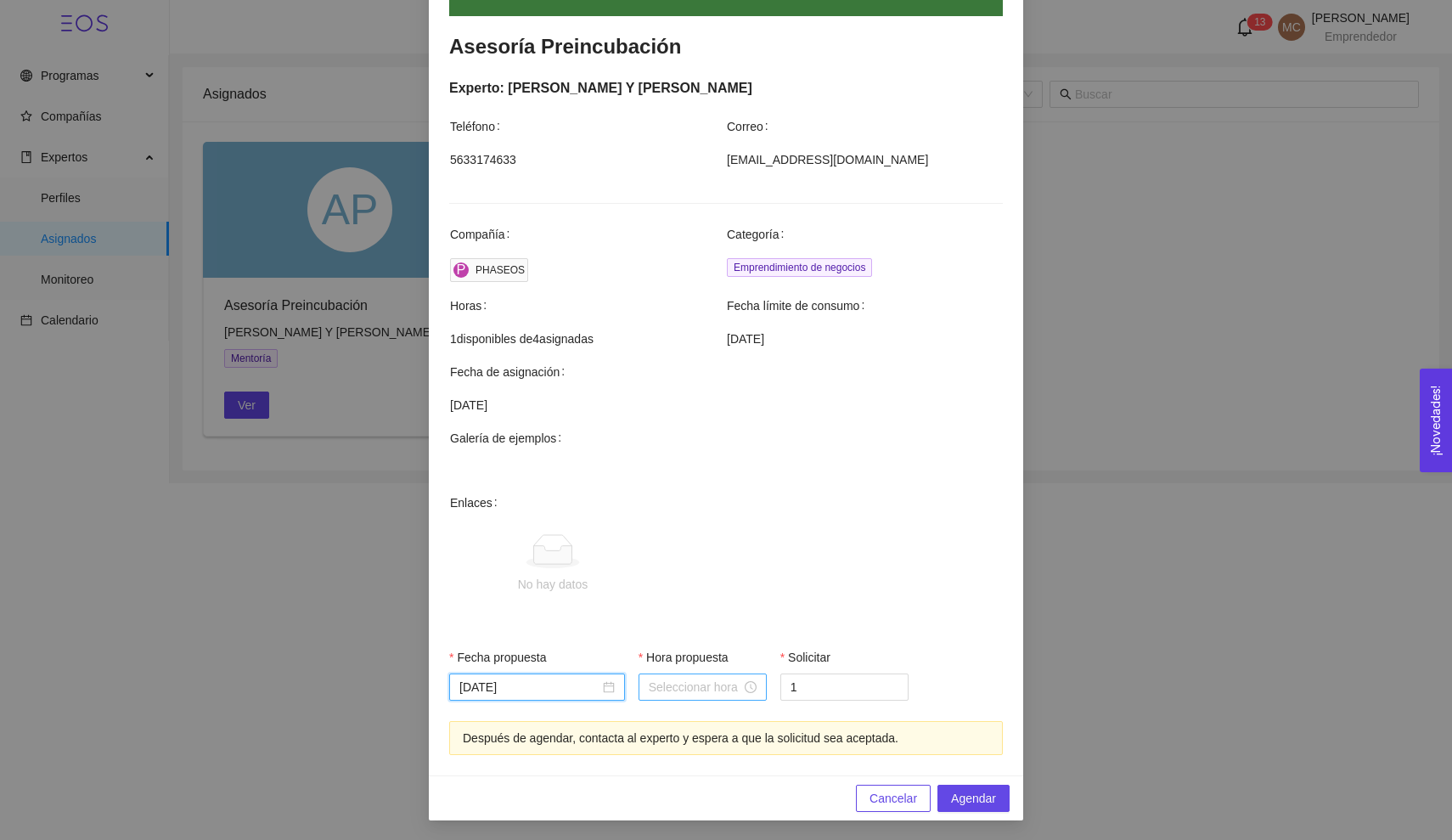
click at [702, 675] on div at bounding box center [702, 687] width 129 height 27
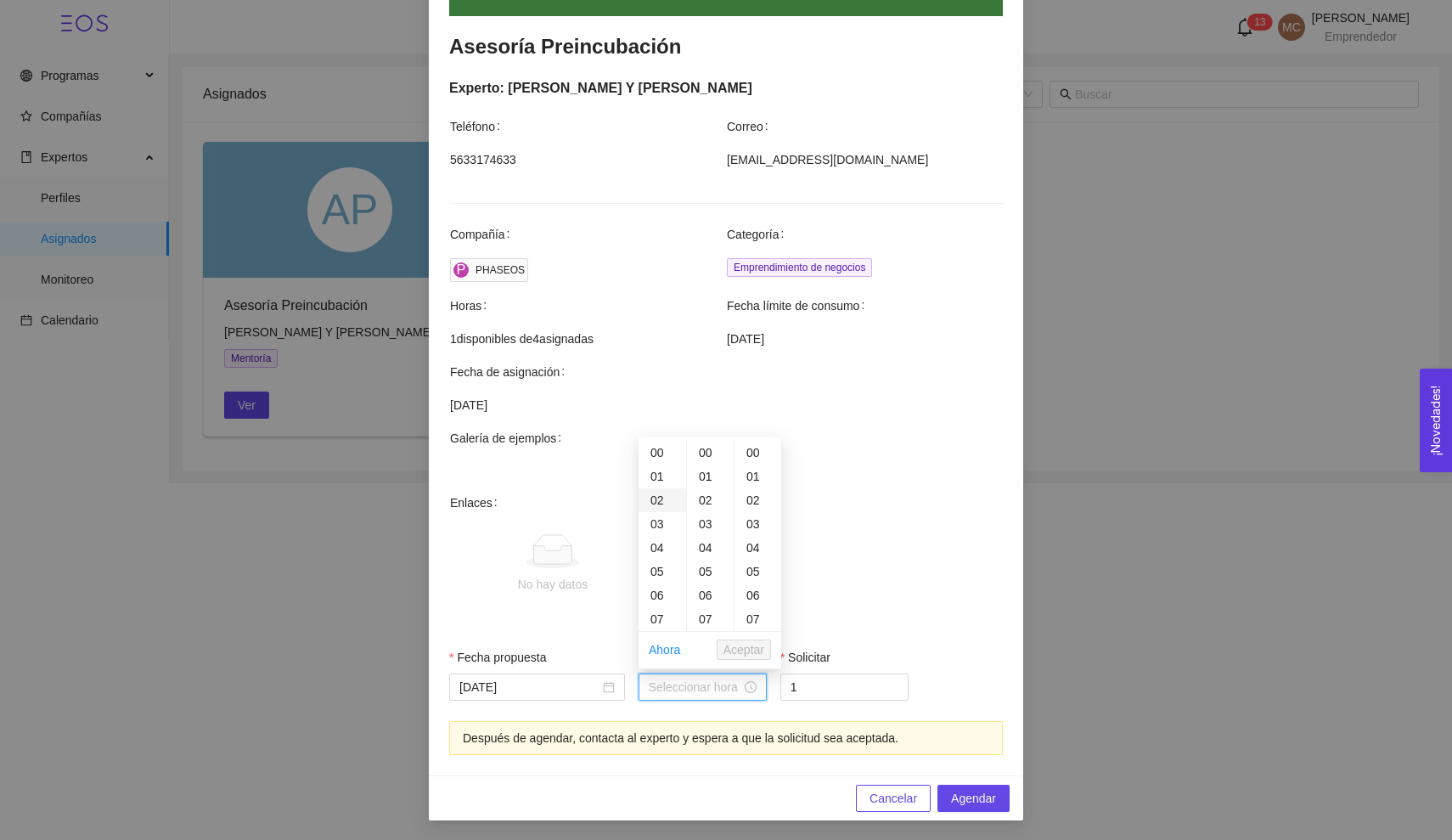
scroll to position [206, 0]
click at [655, 488] on div "10" at bounding box center [663, 484] width 48 height 24
type input "10:00:00"
click at [741, 649] on span "Aceptar" at bounding box center [743, 649] width 41 height 19
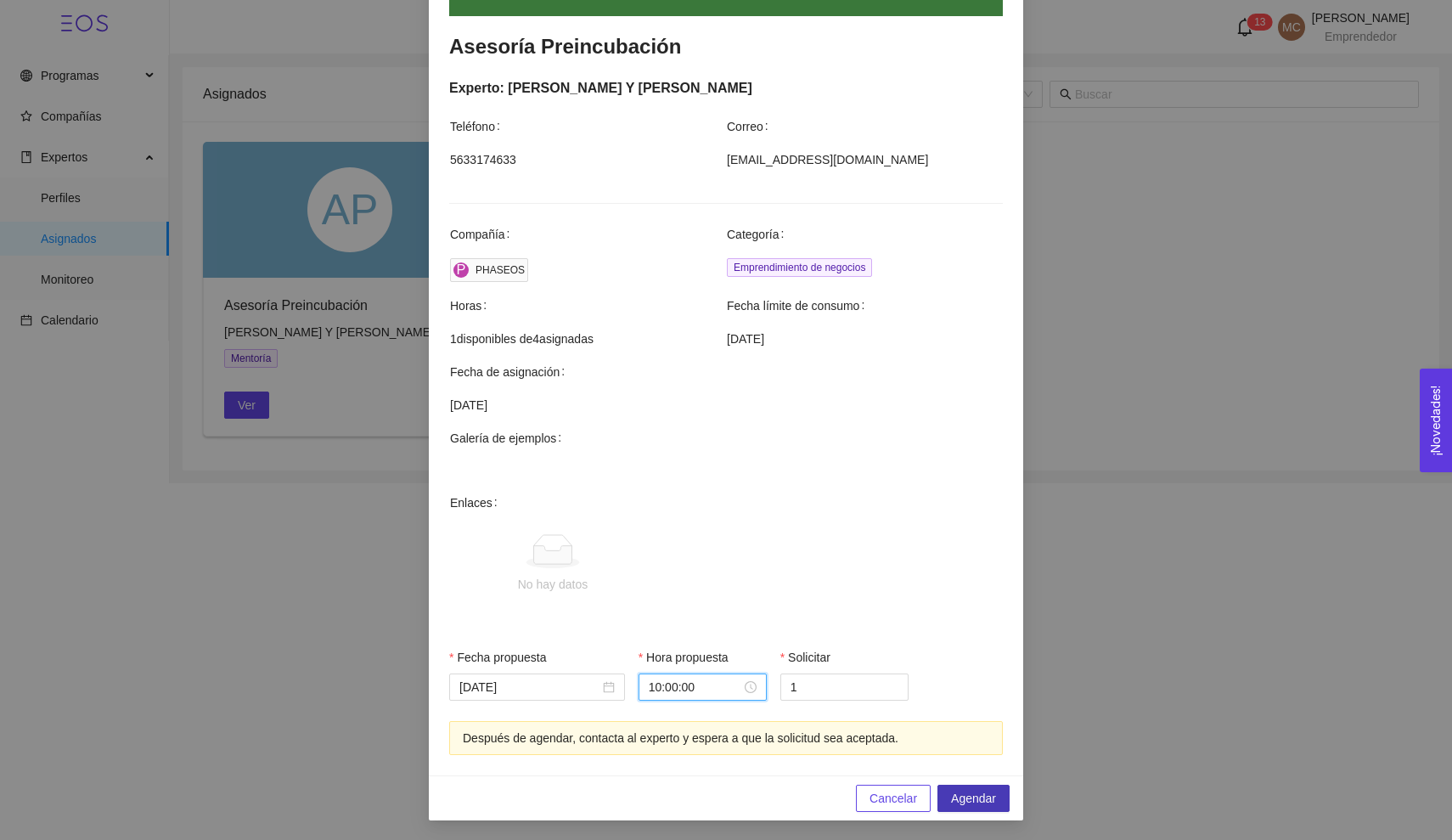
click at [977, 802] on span "Agendar" at bounding box center [973, 797] width 45 height 19
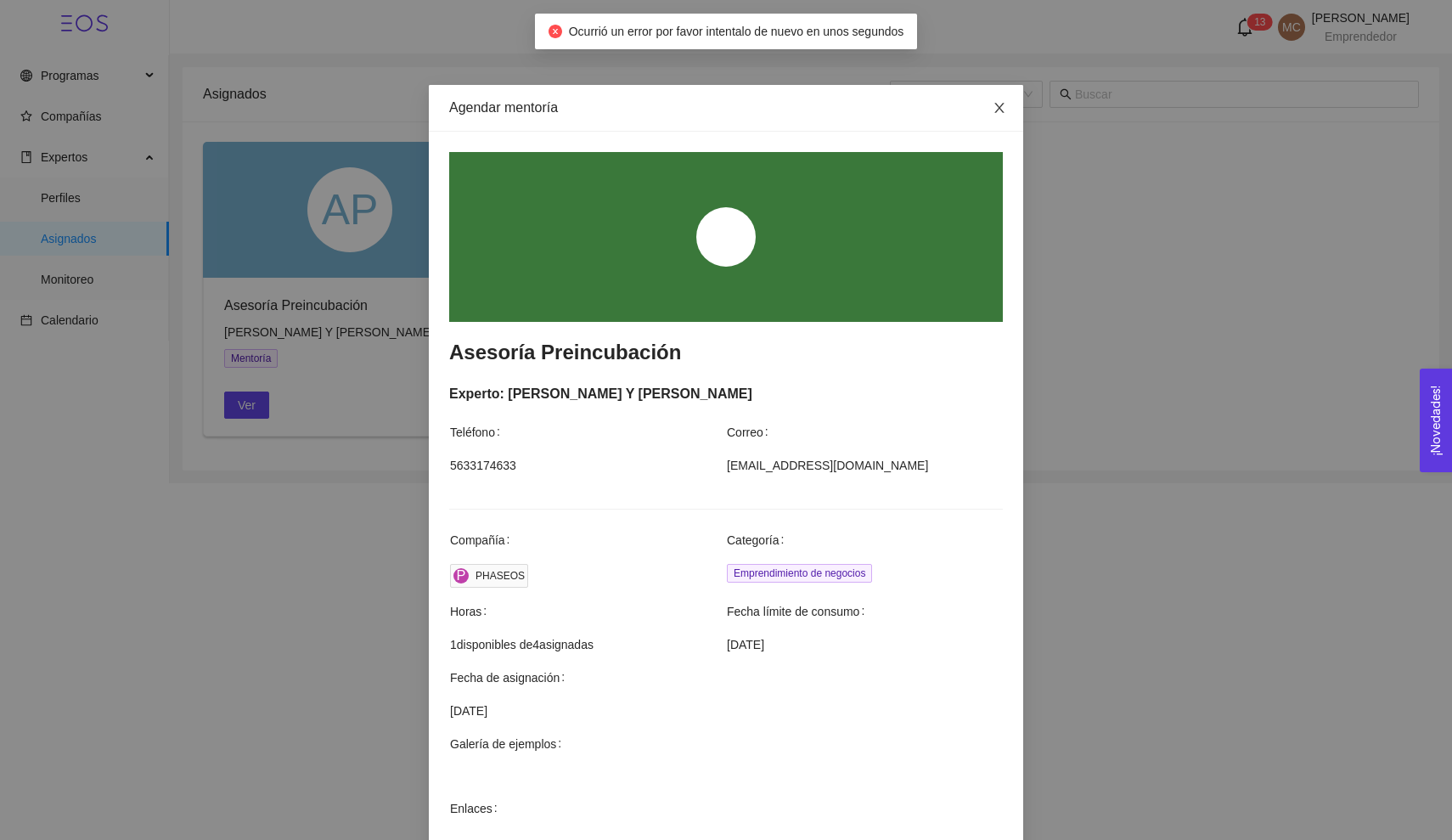
scroll to position [0, 0]
click at [1002, 103] on icon "close" at bounding box center [999, 107] width 13 height 13
